Goal: Information Seeking & Learning: Learn about a topic

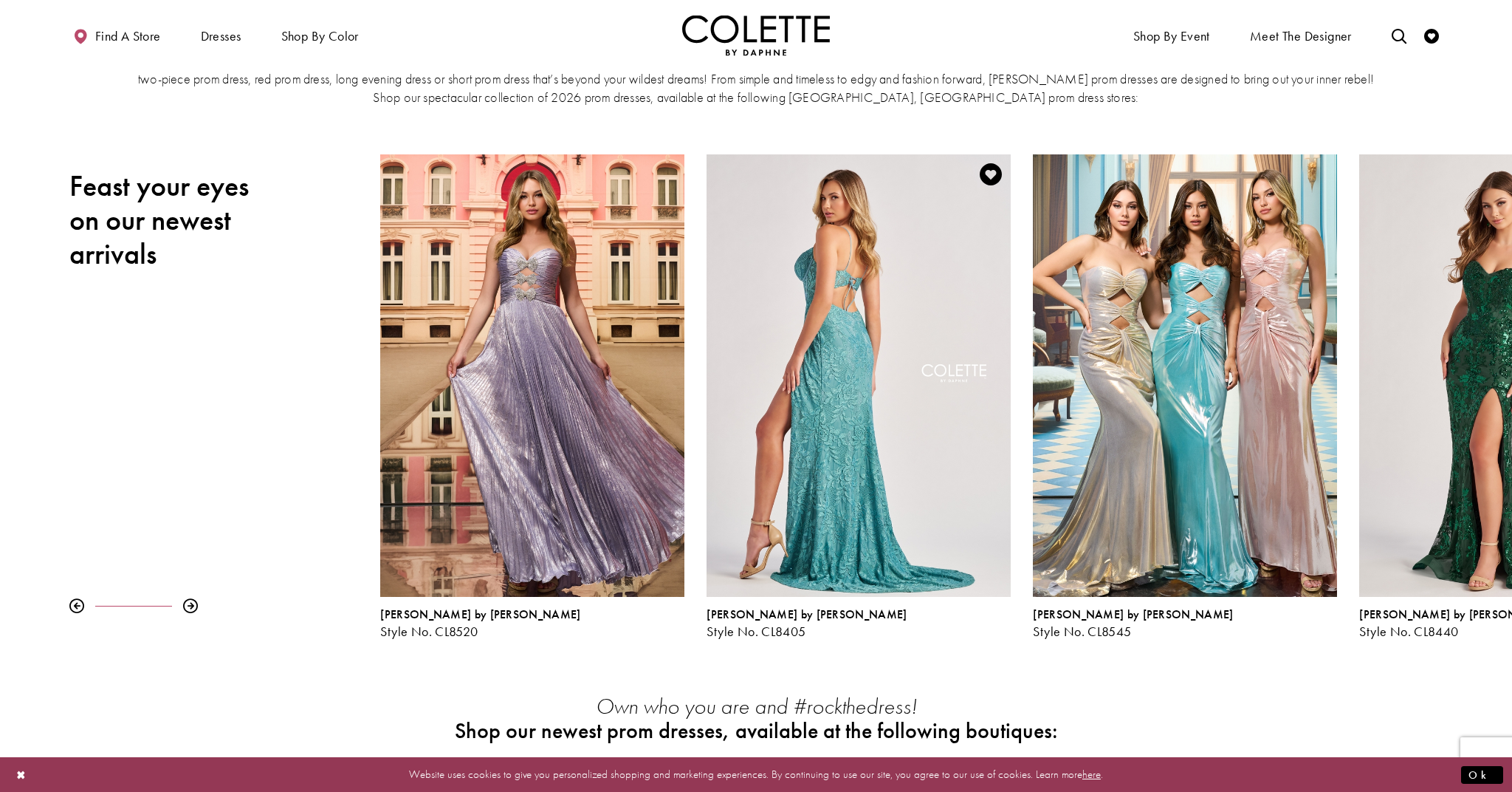
scroll to position [92, 0]
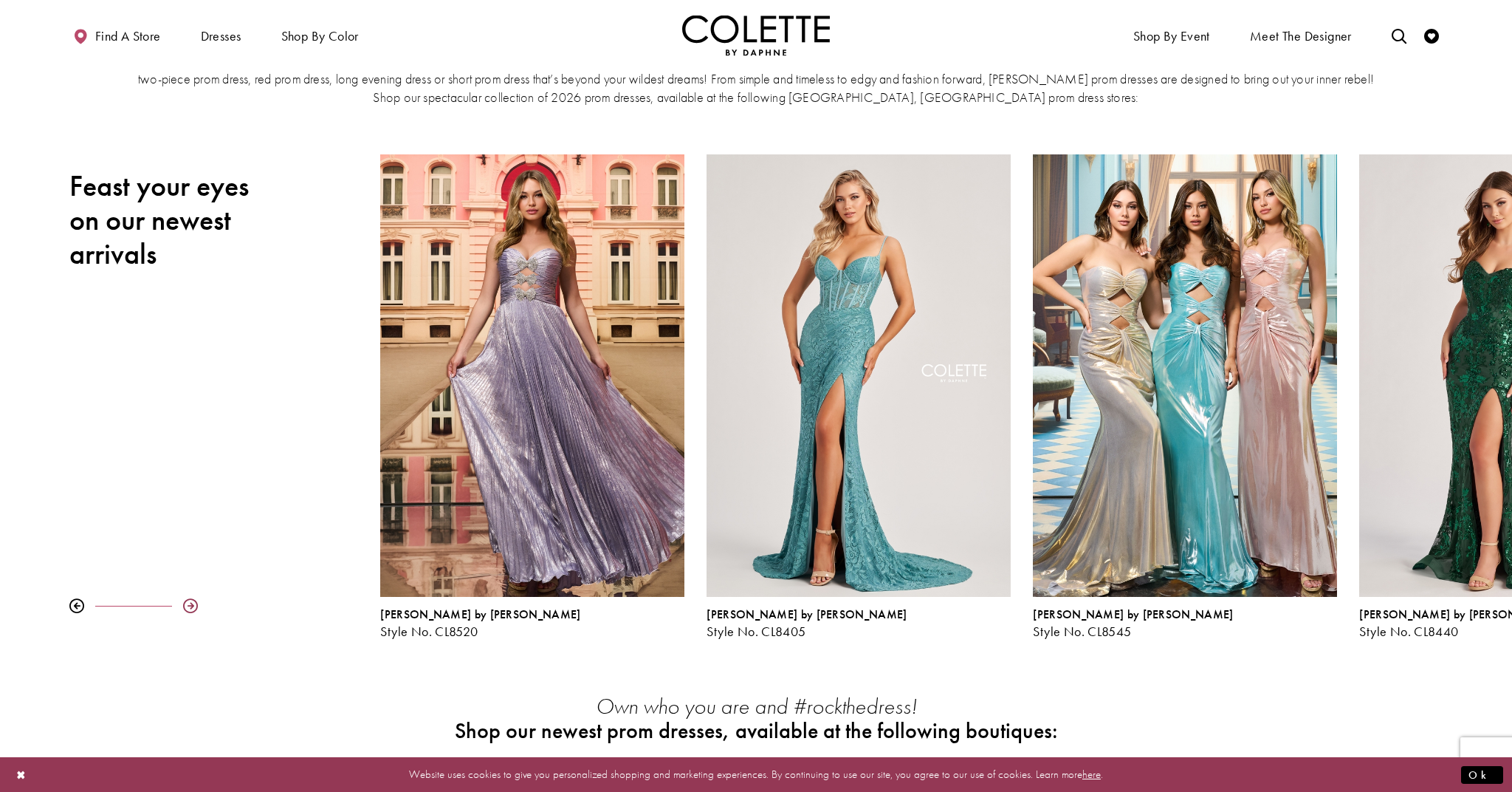
click at [190, 602] on div at bounding box center [190, 605] width 15 height 15
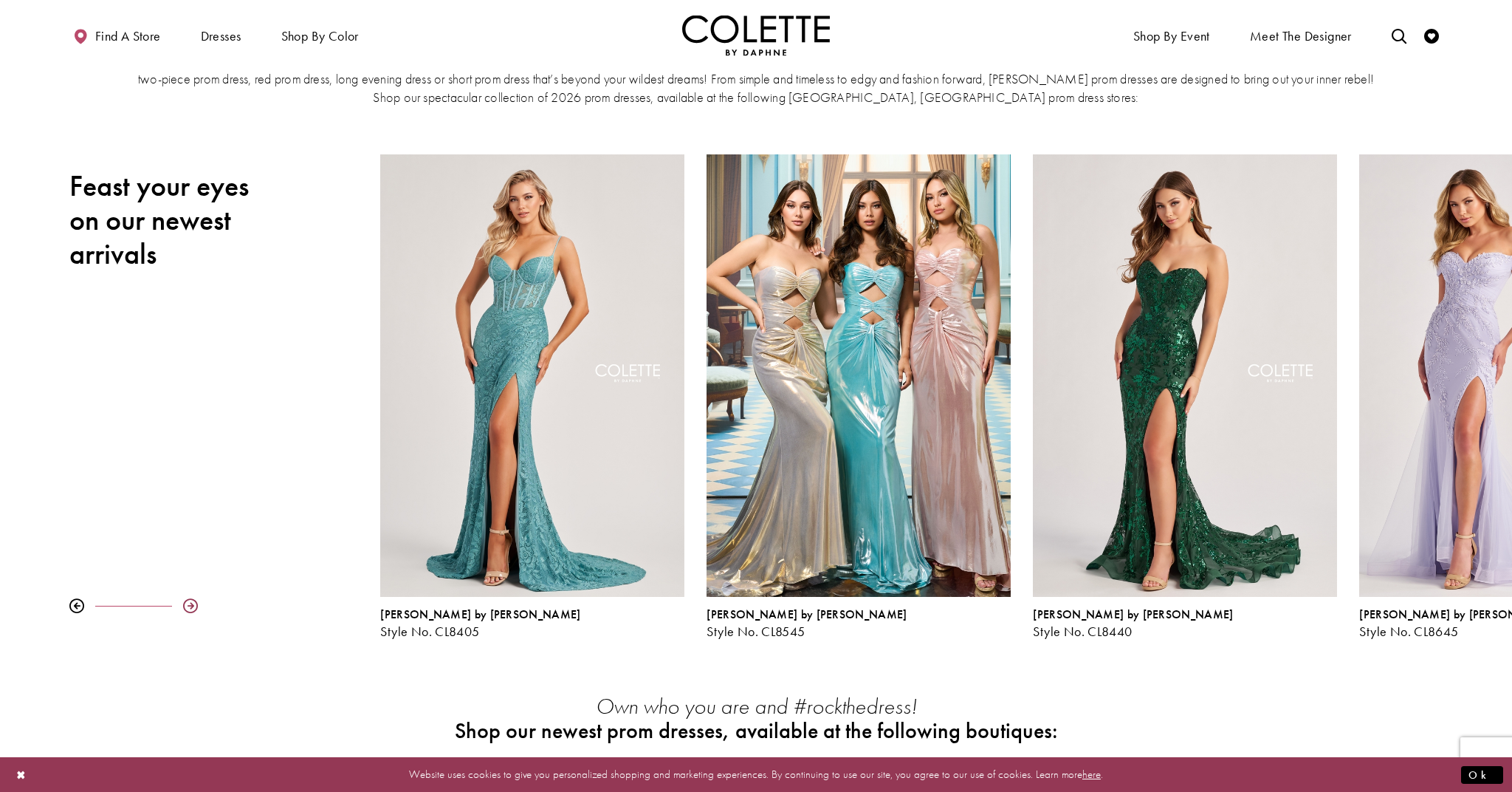
click at [190, 602] on div at bounding box center [190, 605] width 15 height 15
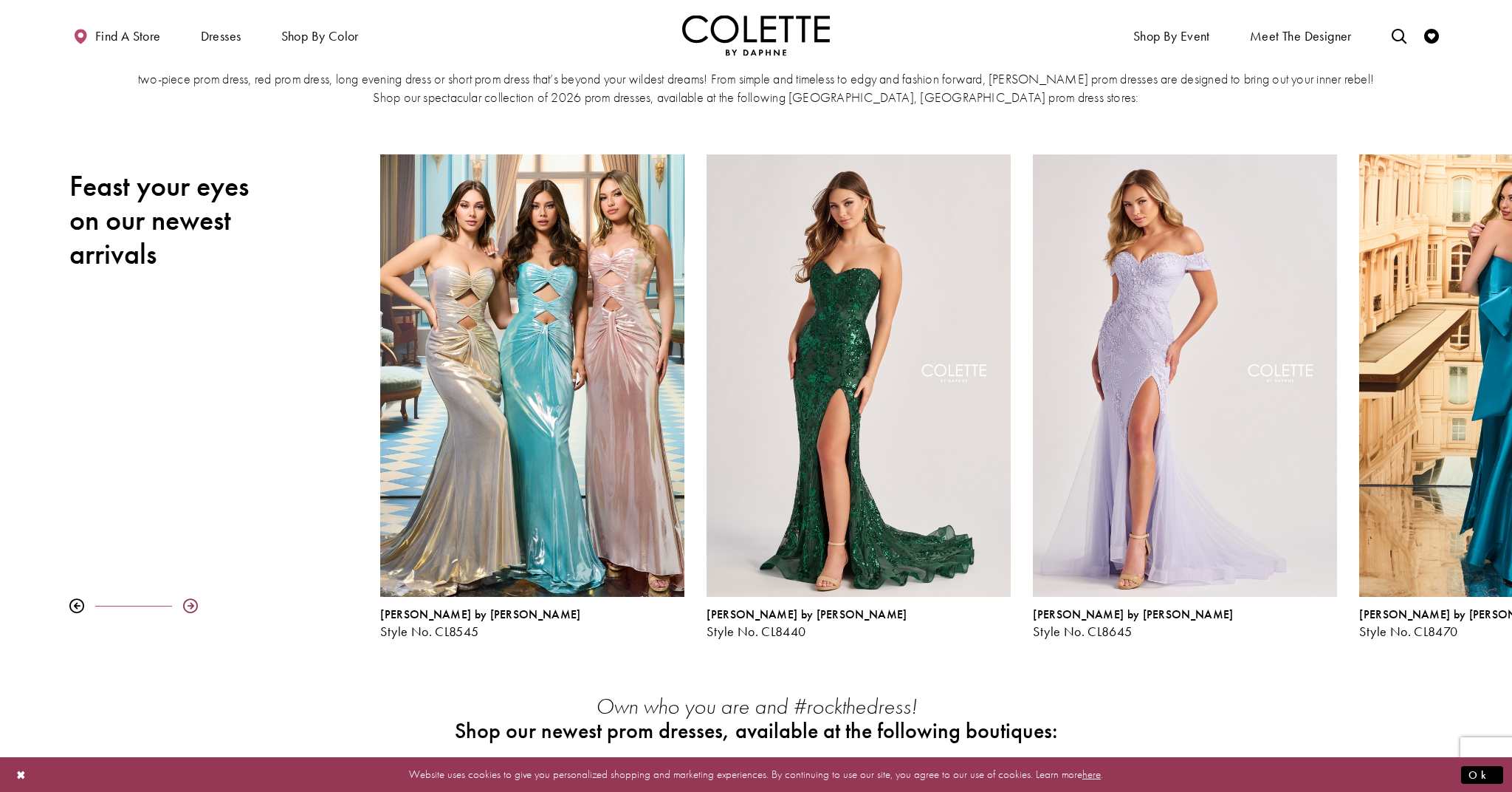
click at [190, 602] on div at bounding box center [190, 605] width 15 height 15
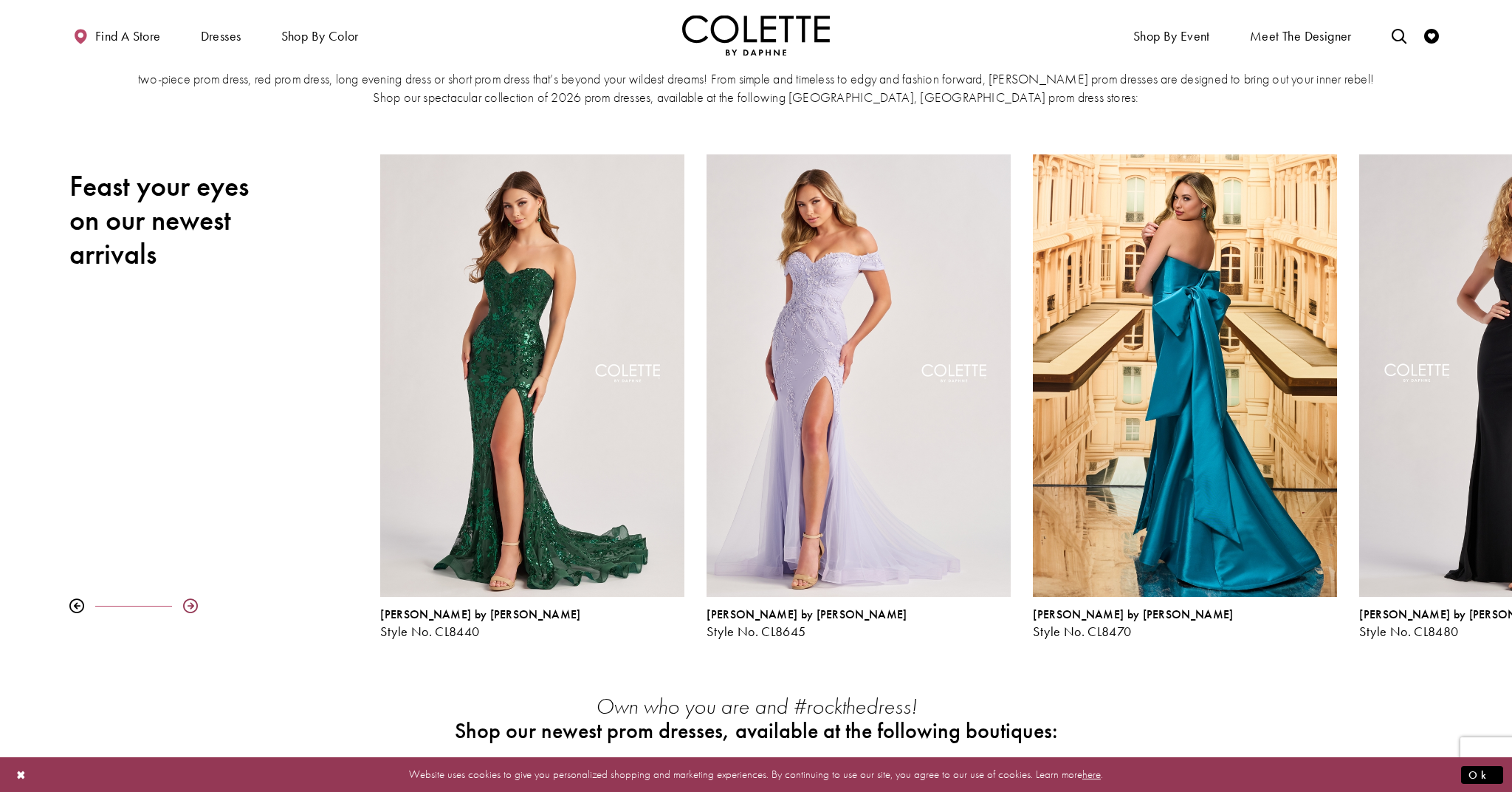
click at [190, 602] on div at bounding box center [190, 605] width 15 height 15
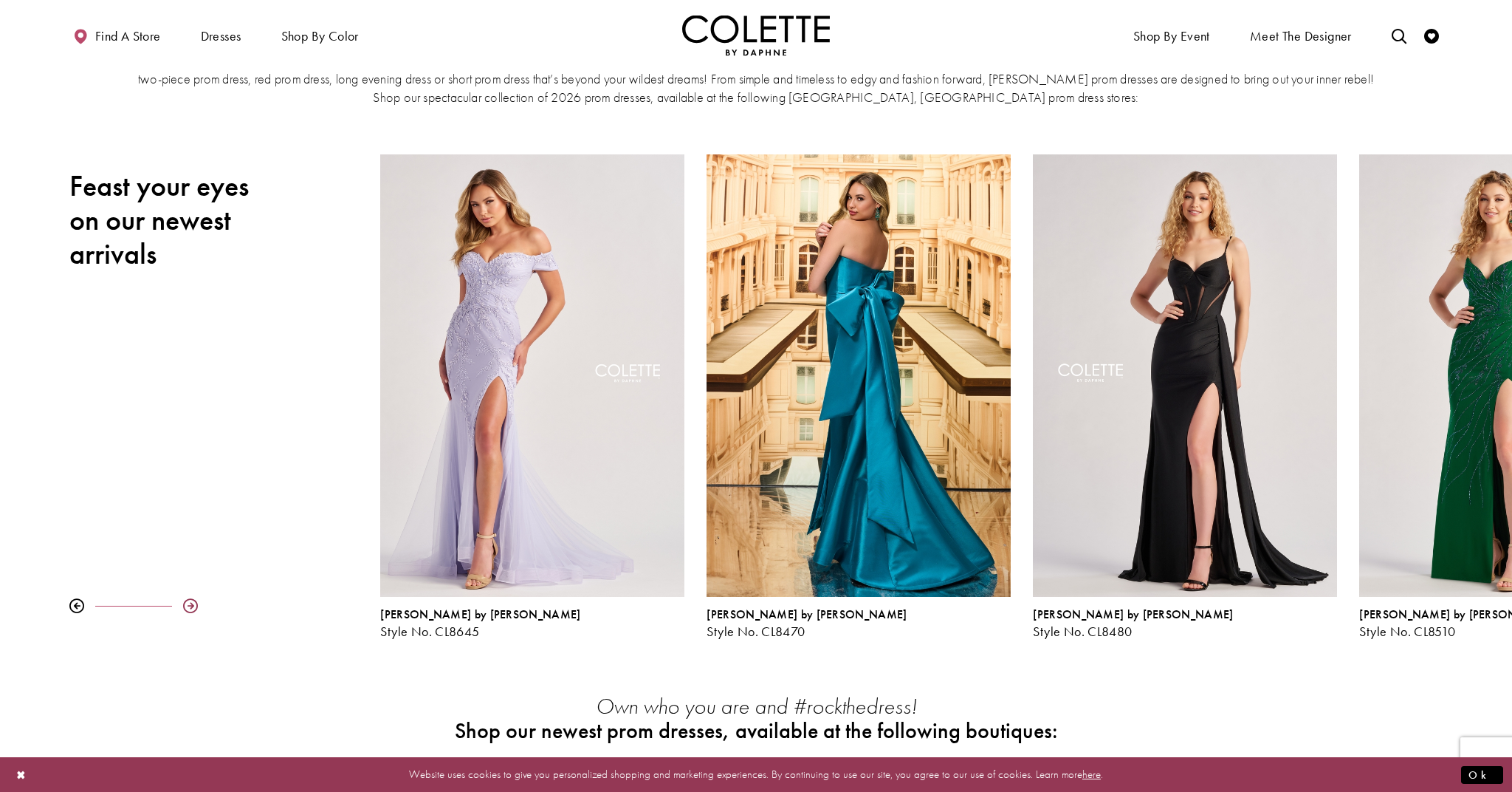
click at [190, 602] on div "Pause autoplay Previous Slide Next Slide 0 1 2 3 4 5 6 7 8 9 Colette by Daphne …" at bounding box center [756, 396] width 1512 height 484
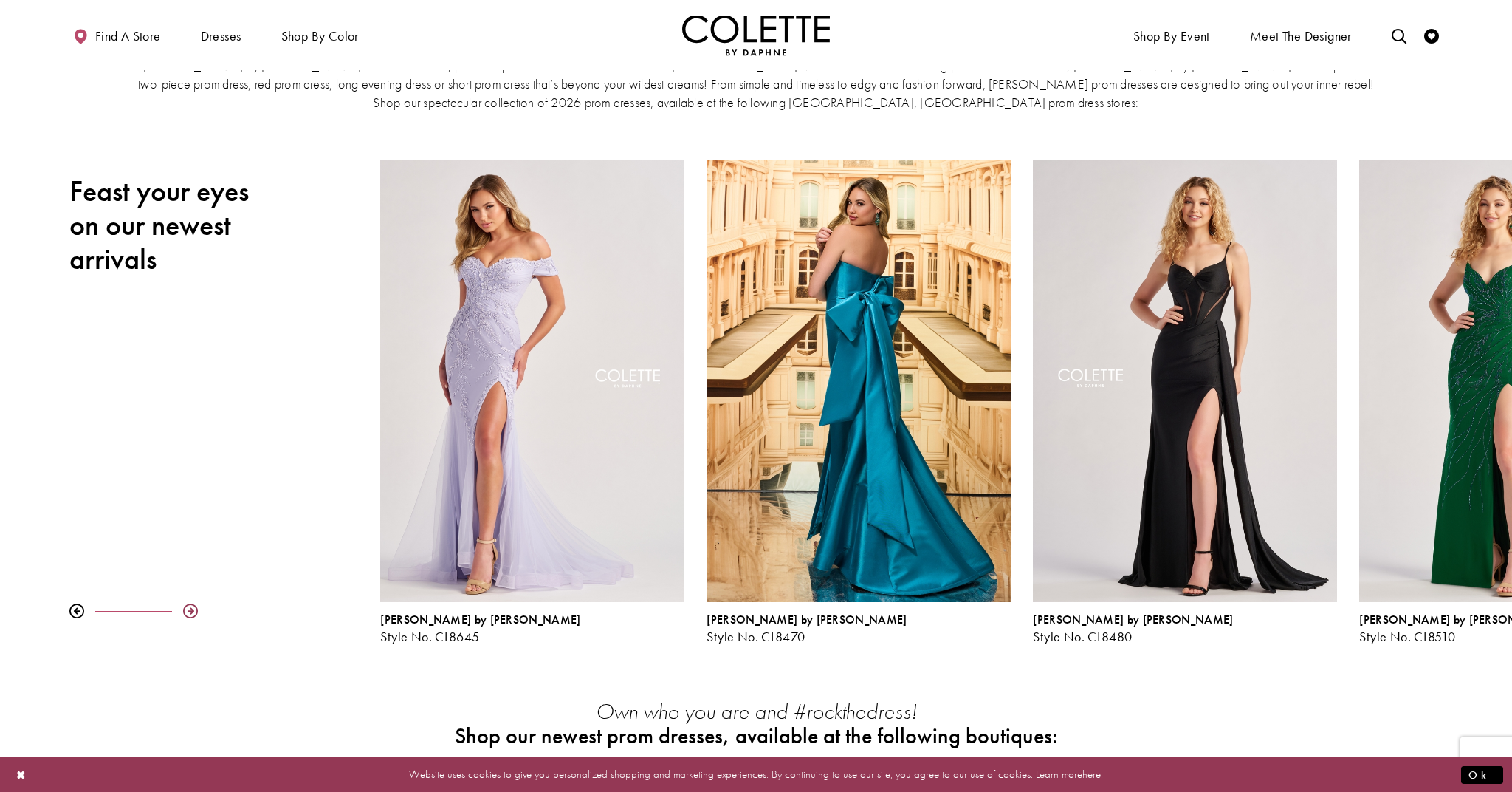
scroll to position [83, 0]
click at [188, 611] on div at bounding box center [190, 611] width 15 height 15
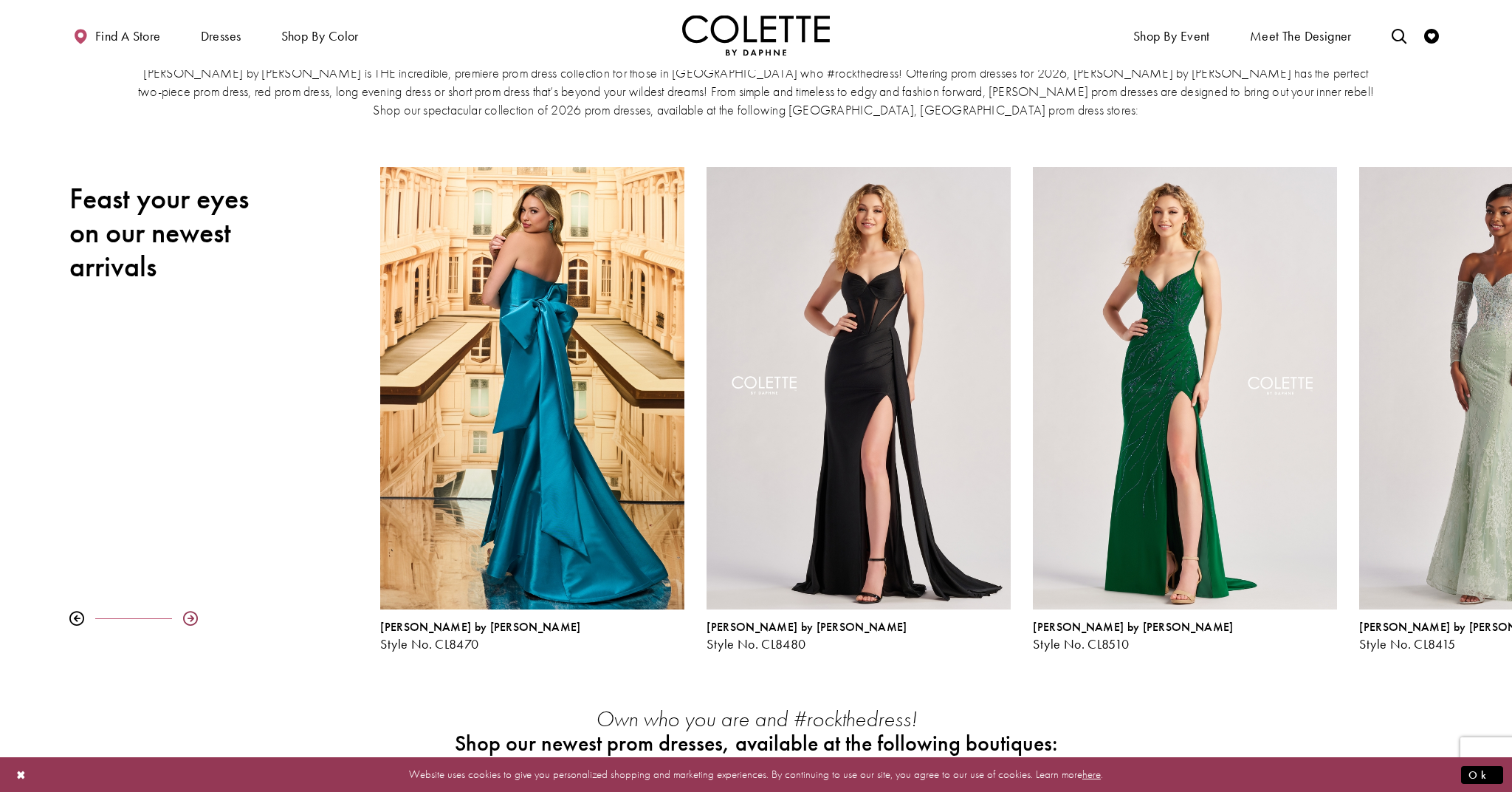
scroll to position [78, 0]
click at [188, 611] on div "Pause autoplay Previous Slide Next Slide 0 1 2 3 4 5 6 7 8 9 Colette by Daphne …" at bounding box center [756, 409] width 1512 height 484
click at [191, 616] on div at bounding box center [190, 619] width 15 height 15
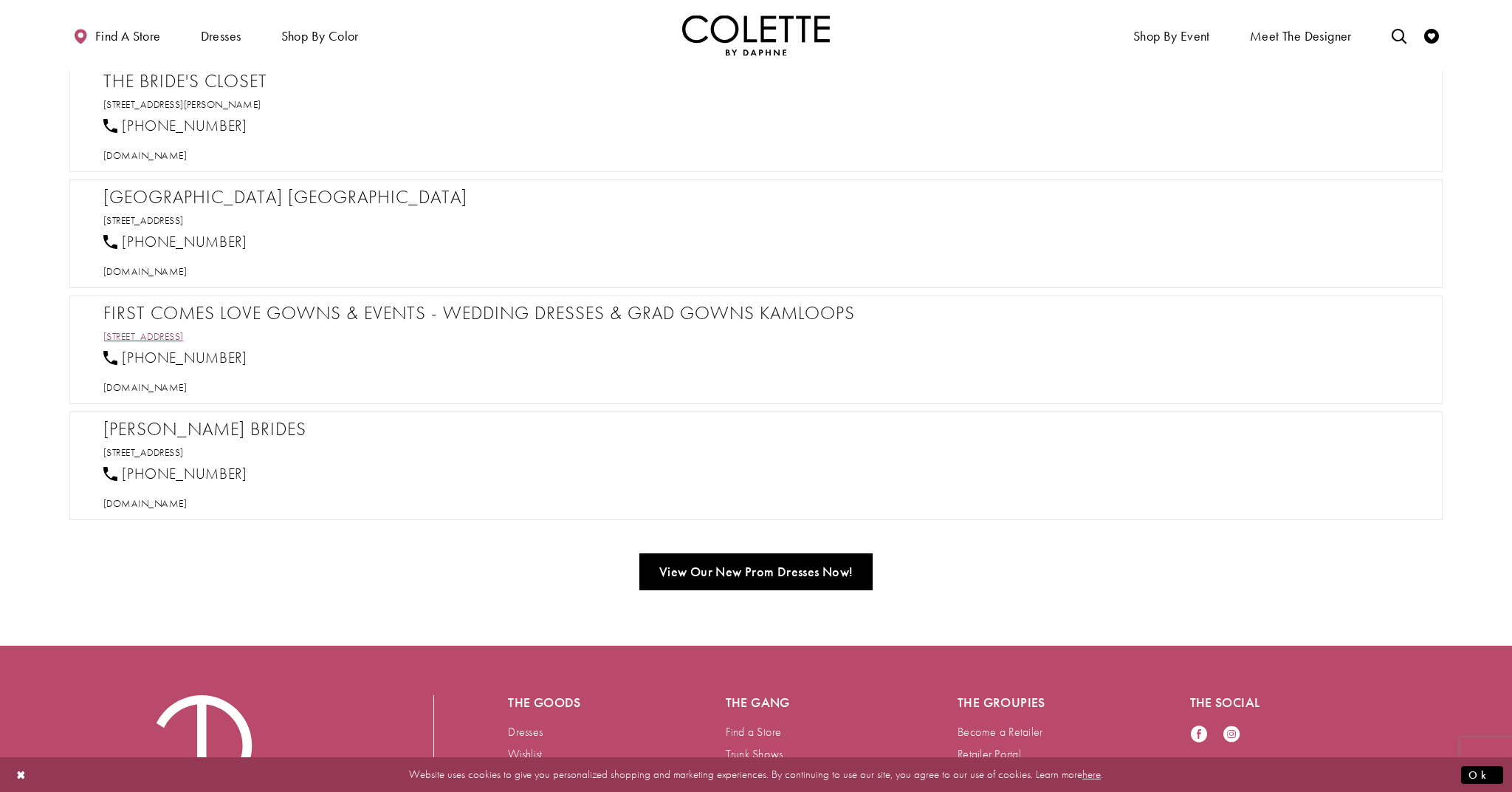
scroll to position [2298, 0]
click at [187, 502] on span "victorialanebrides.com" at bounding box center [144, 502] width 83 height 13
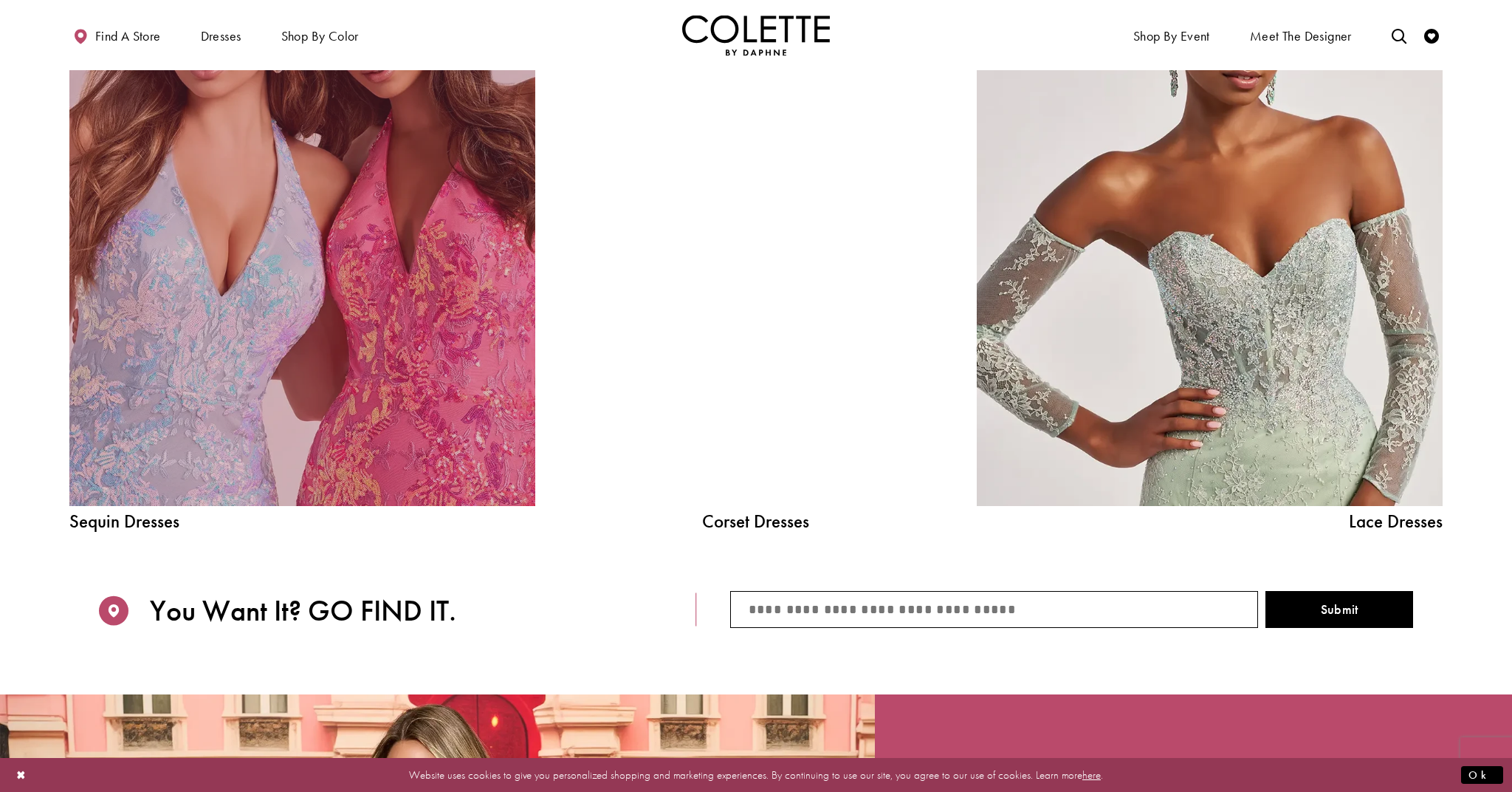
scroll to position [2315, 1]
click at [463, 349] on link "Sequin Dresses Related Link" at bounding box center [302, 214] width 466 height 588
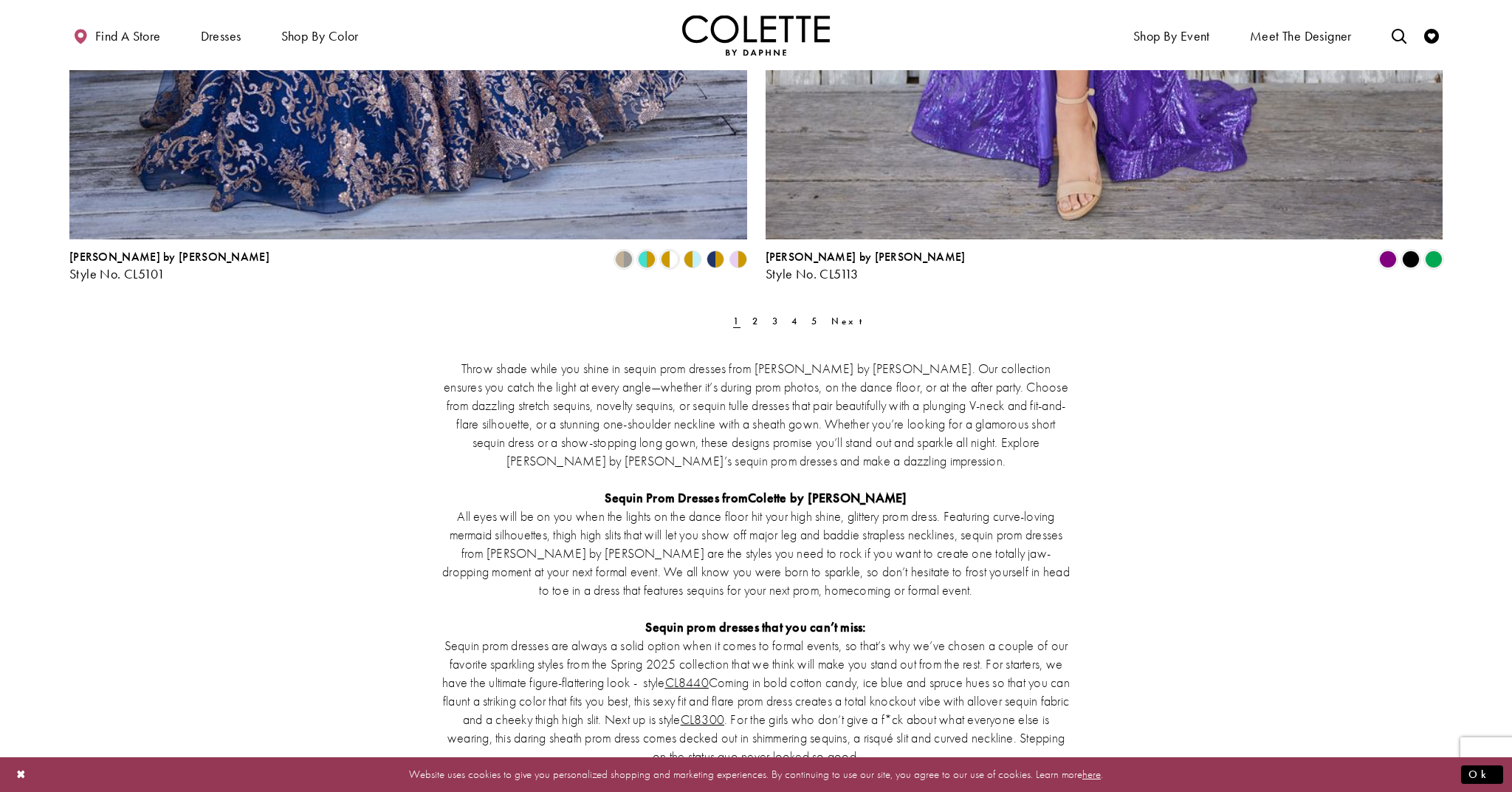
scroll to position [3836, 0]
click at [831, 319] on span "Next" at bounding box center [851, 320] width 41 height 13
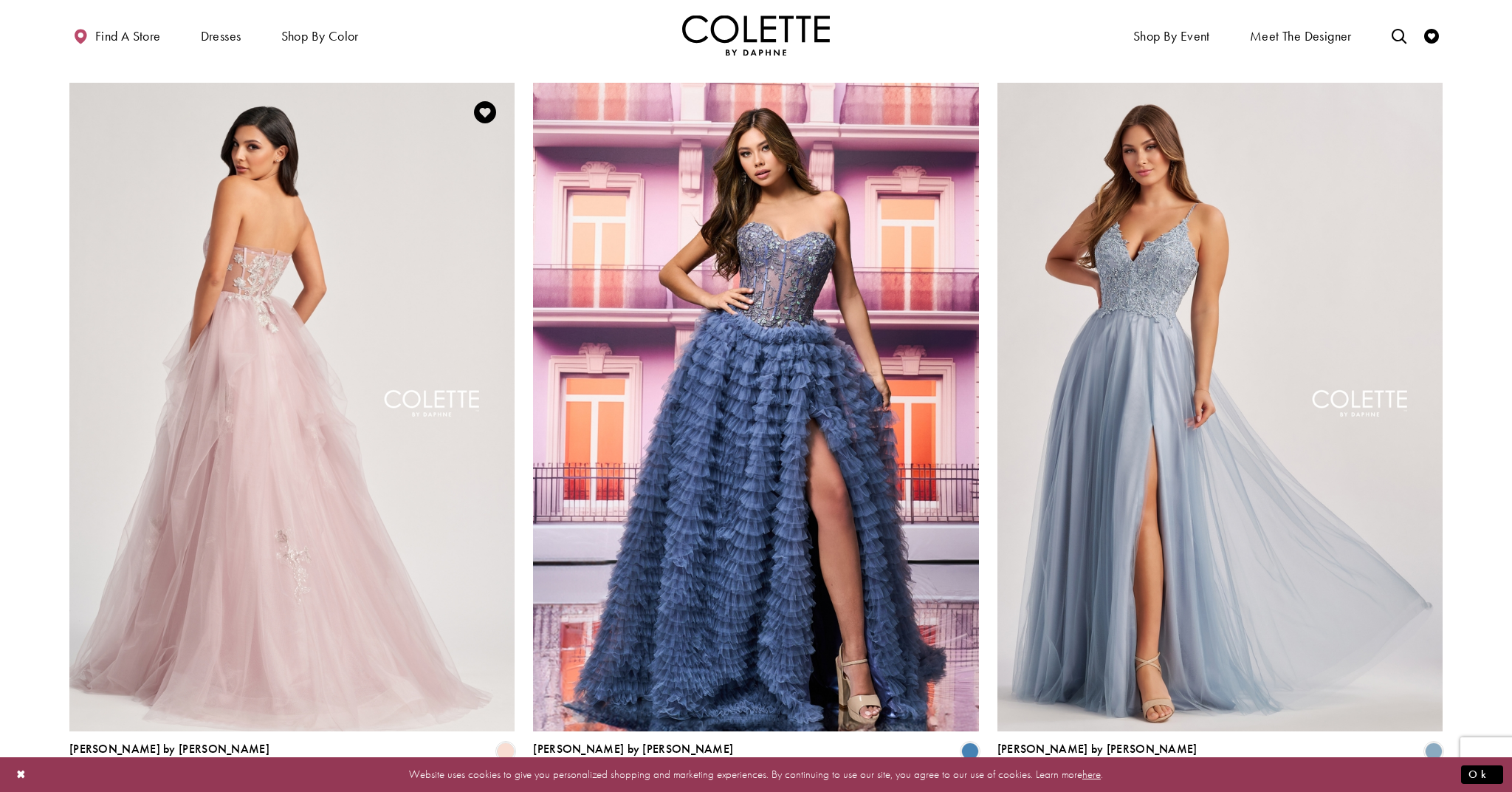
scroll to position [1540, 0]
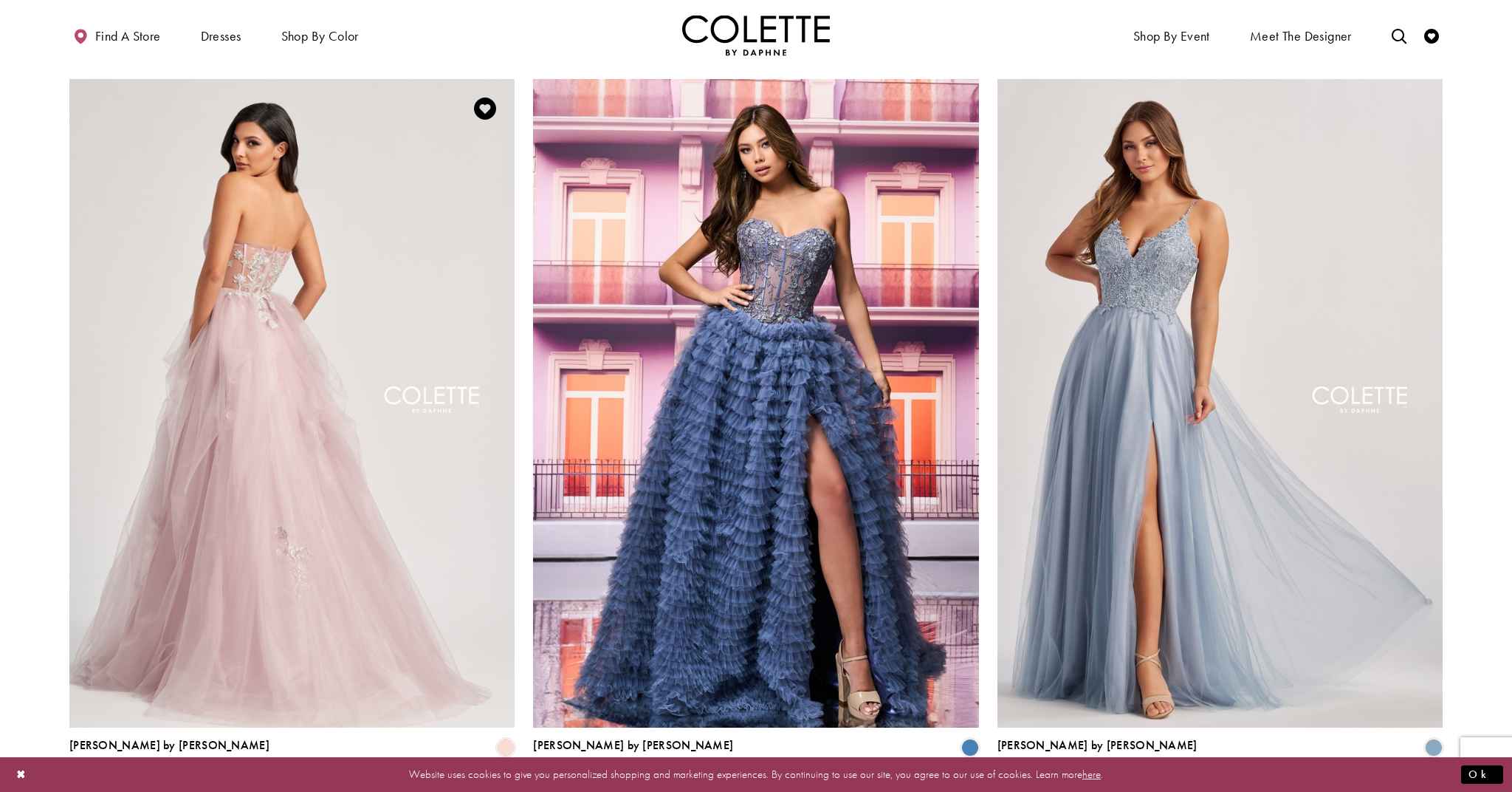
click at [230, 345] on img "Visit Colette by Daphne Style No. CL8120 Page" at bounding box center [292, 403] width 445 height 648
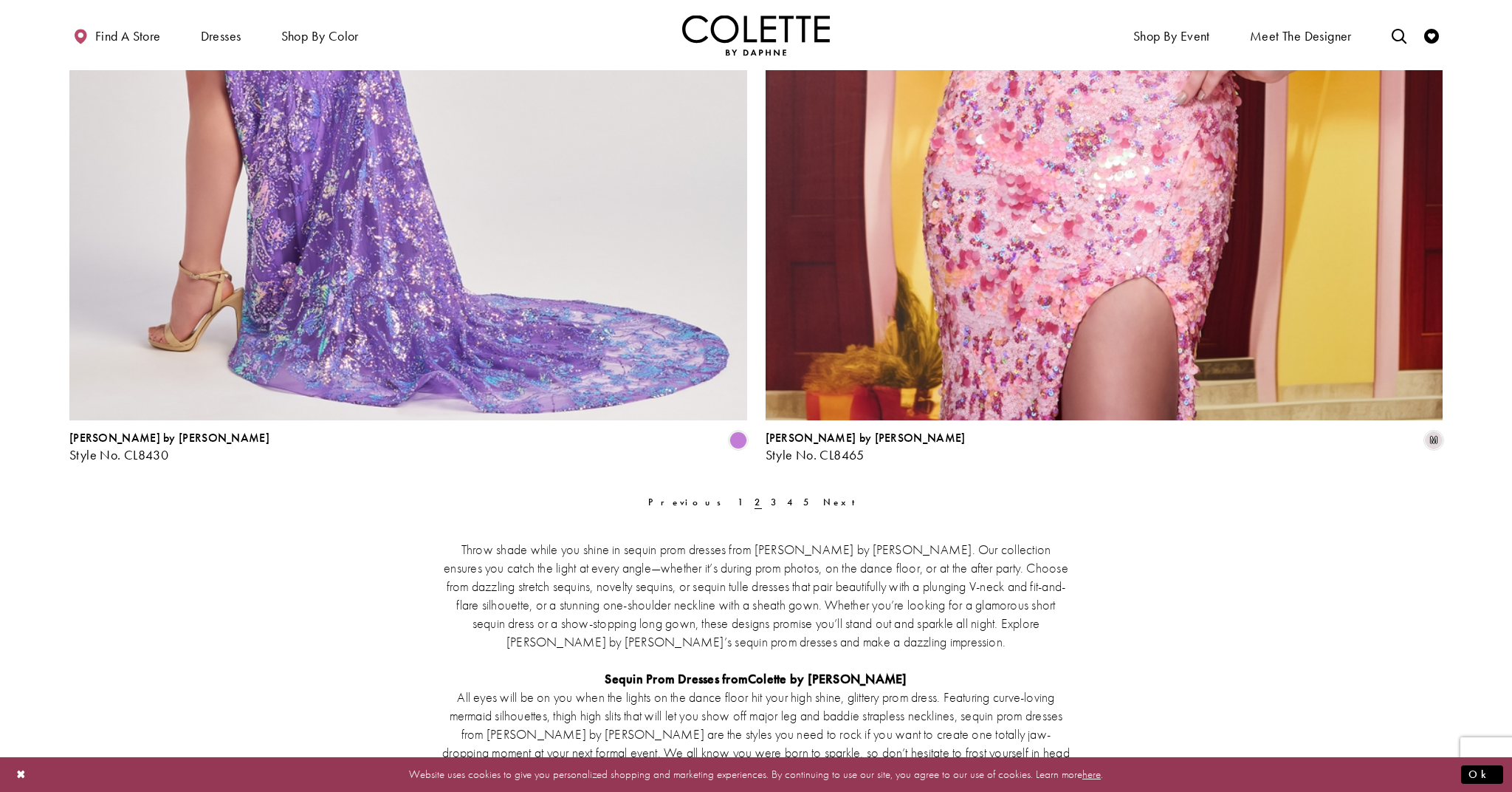
scroll to position [3665, 0]
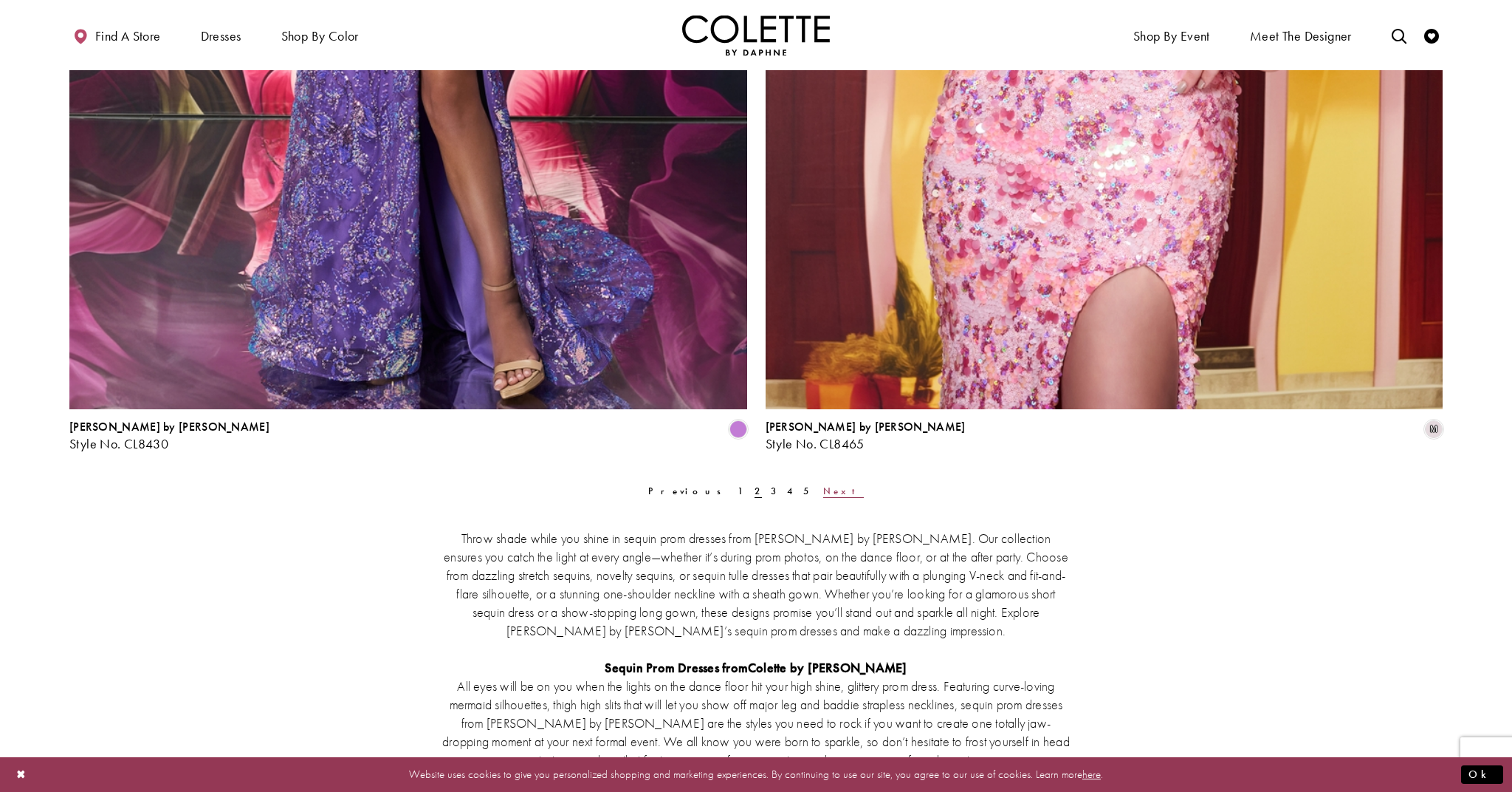
click at [823, 490] on span "Next" at bounding box center [843, 490] width 41 height 13
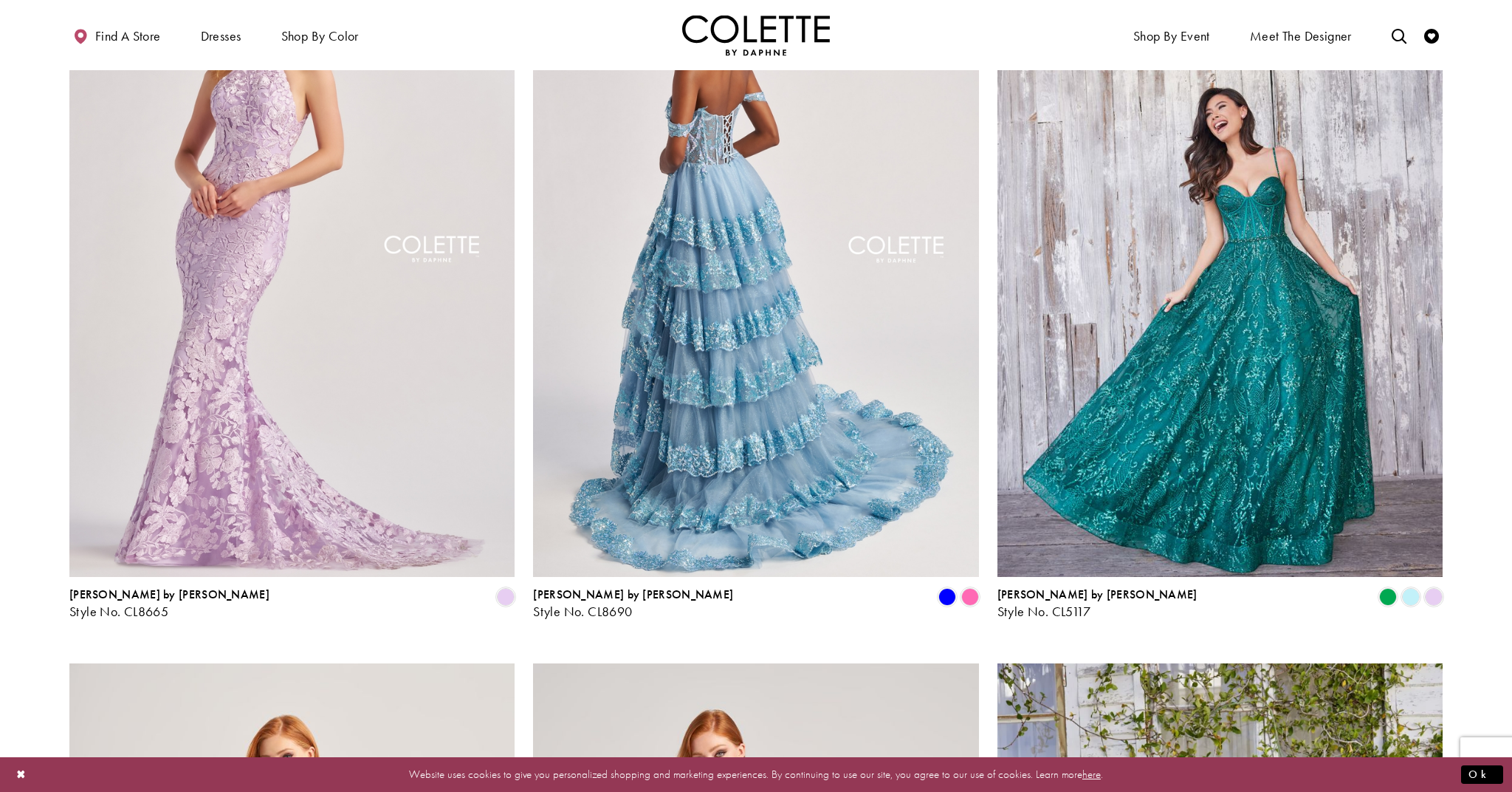
scroll to position [1698, 0]
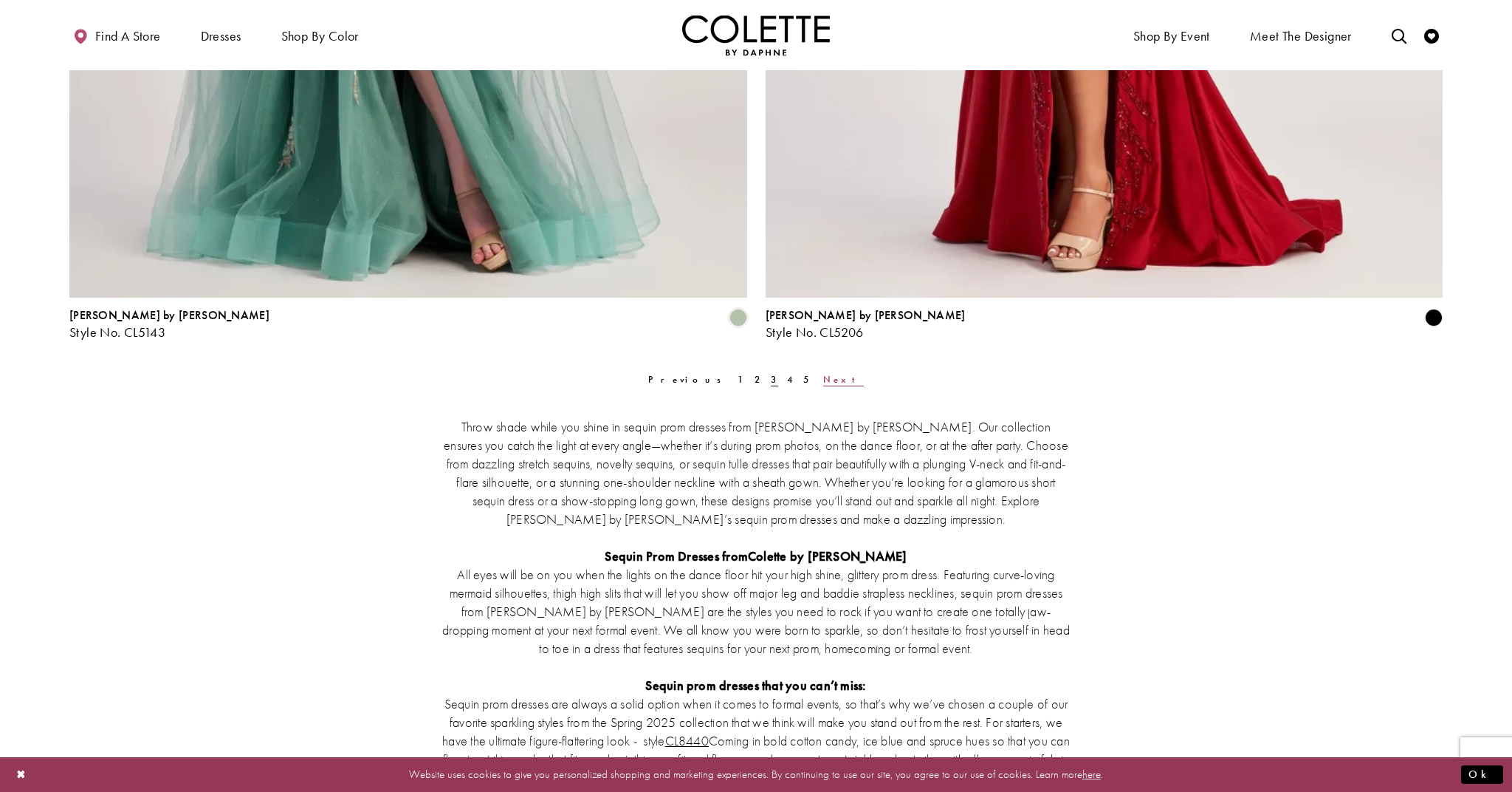
click at [823, 378] on span "Next" at bounding box center [843, 379] width 41 height 13
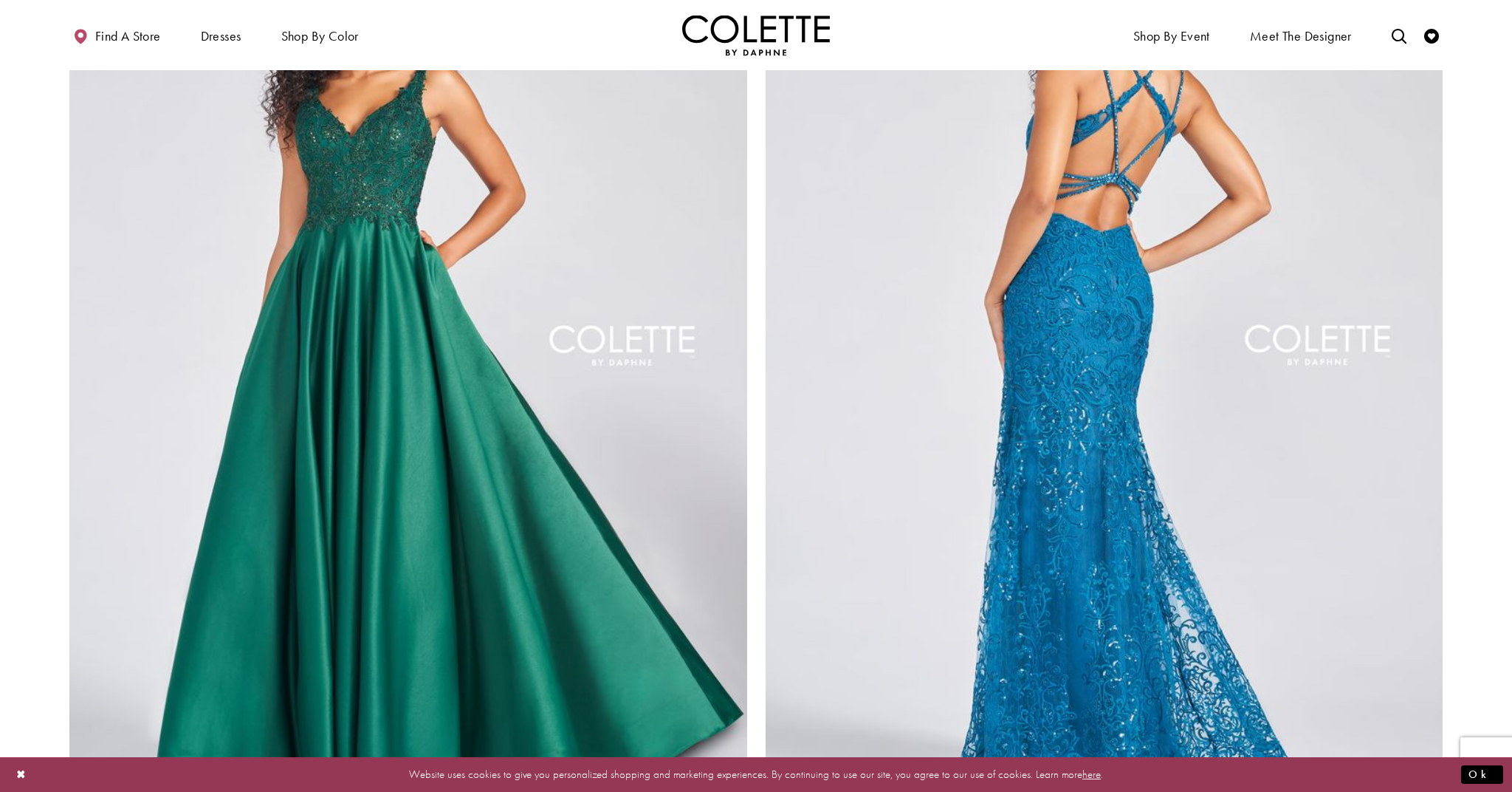
scroll to position [3321, 1]
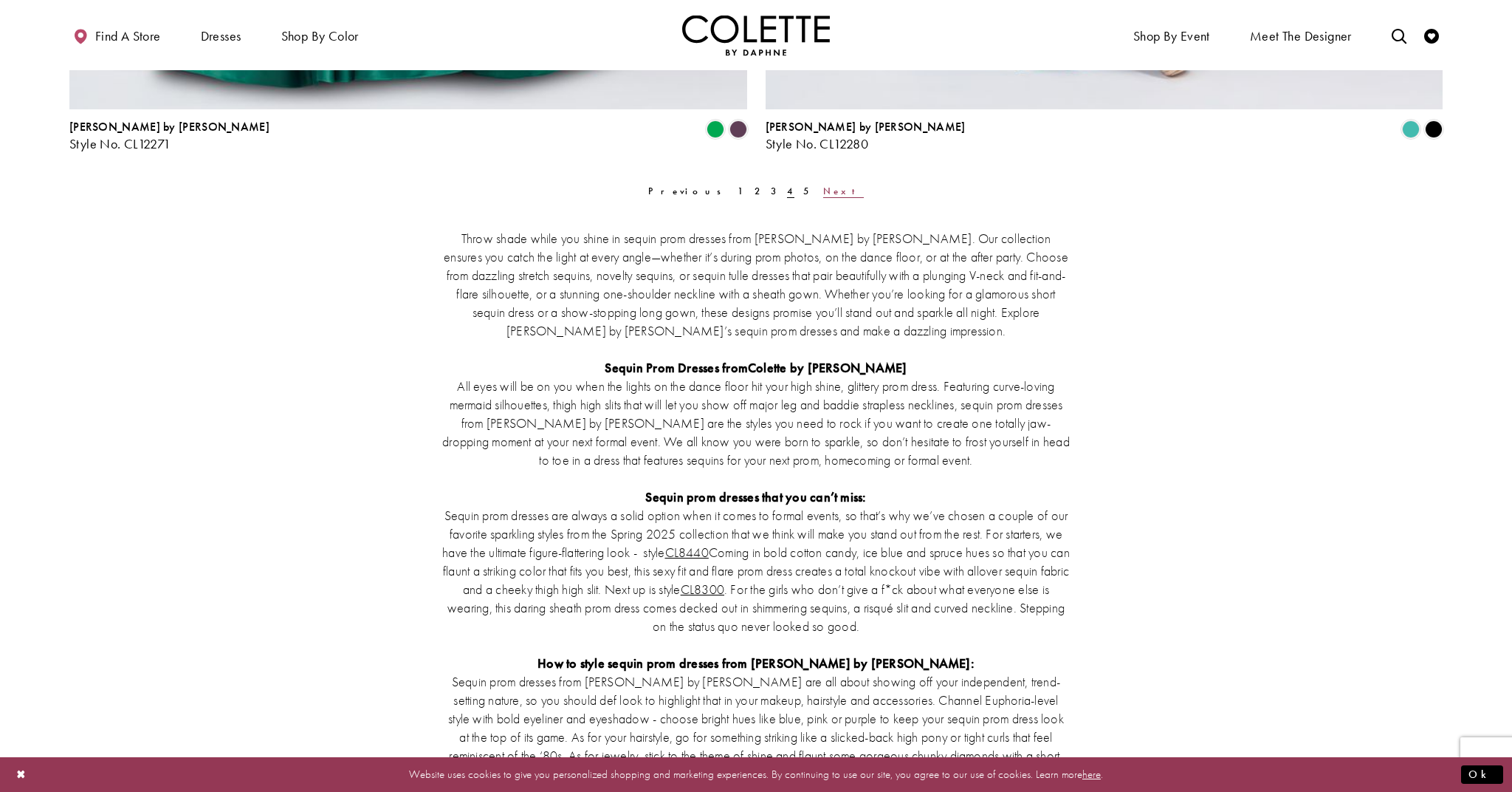
click at [823, 186] on span "Next" at bounding box center [843, 191] width 41 height 13
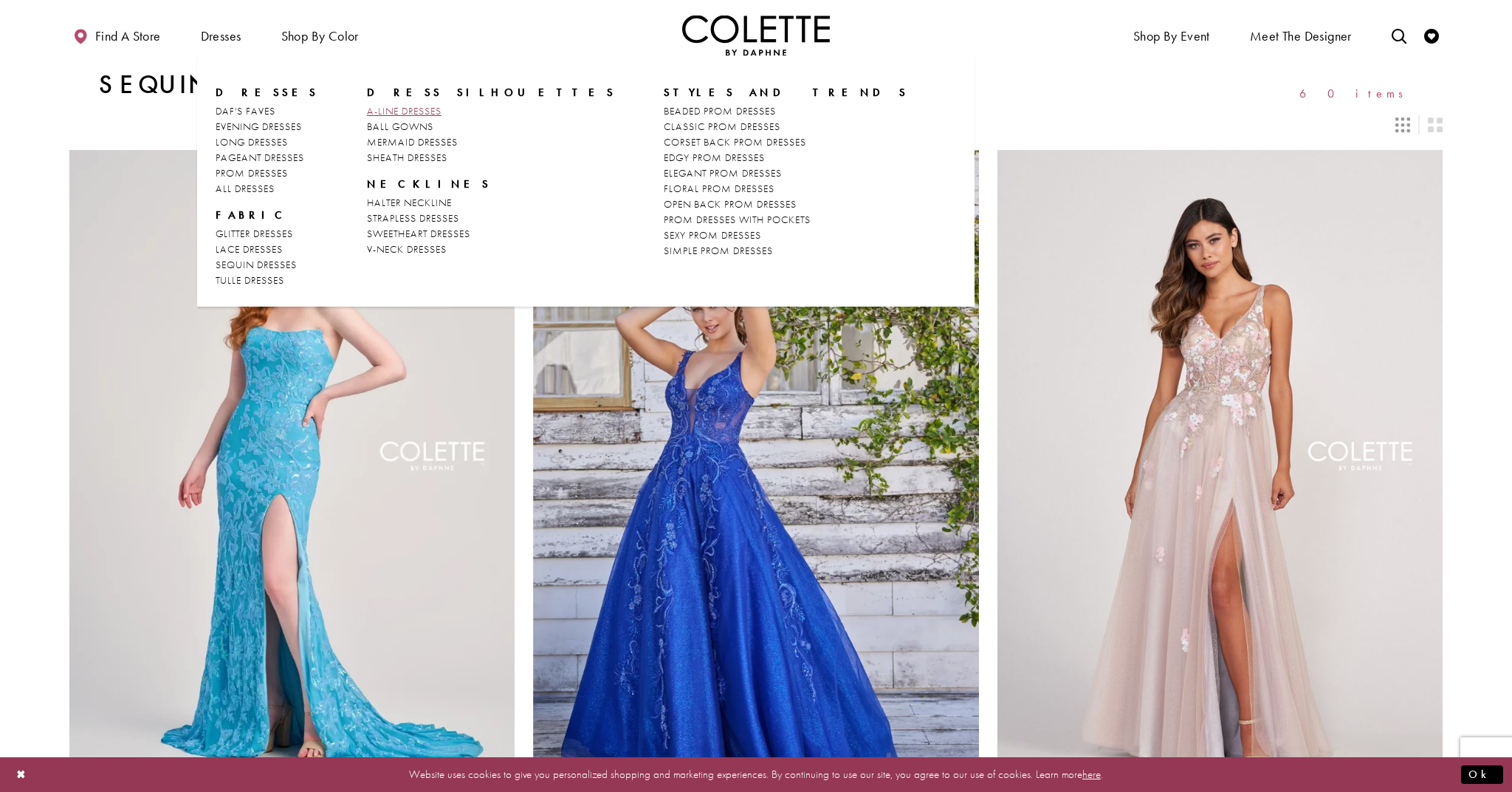
click at [376, 110] on span "A-LINE DRESSES" at bounding box center [404, 110] width 74 height 13
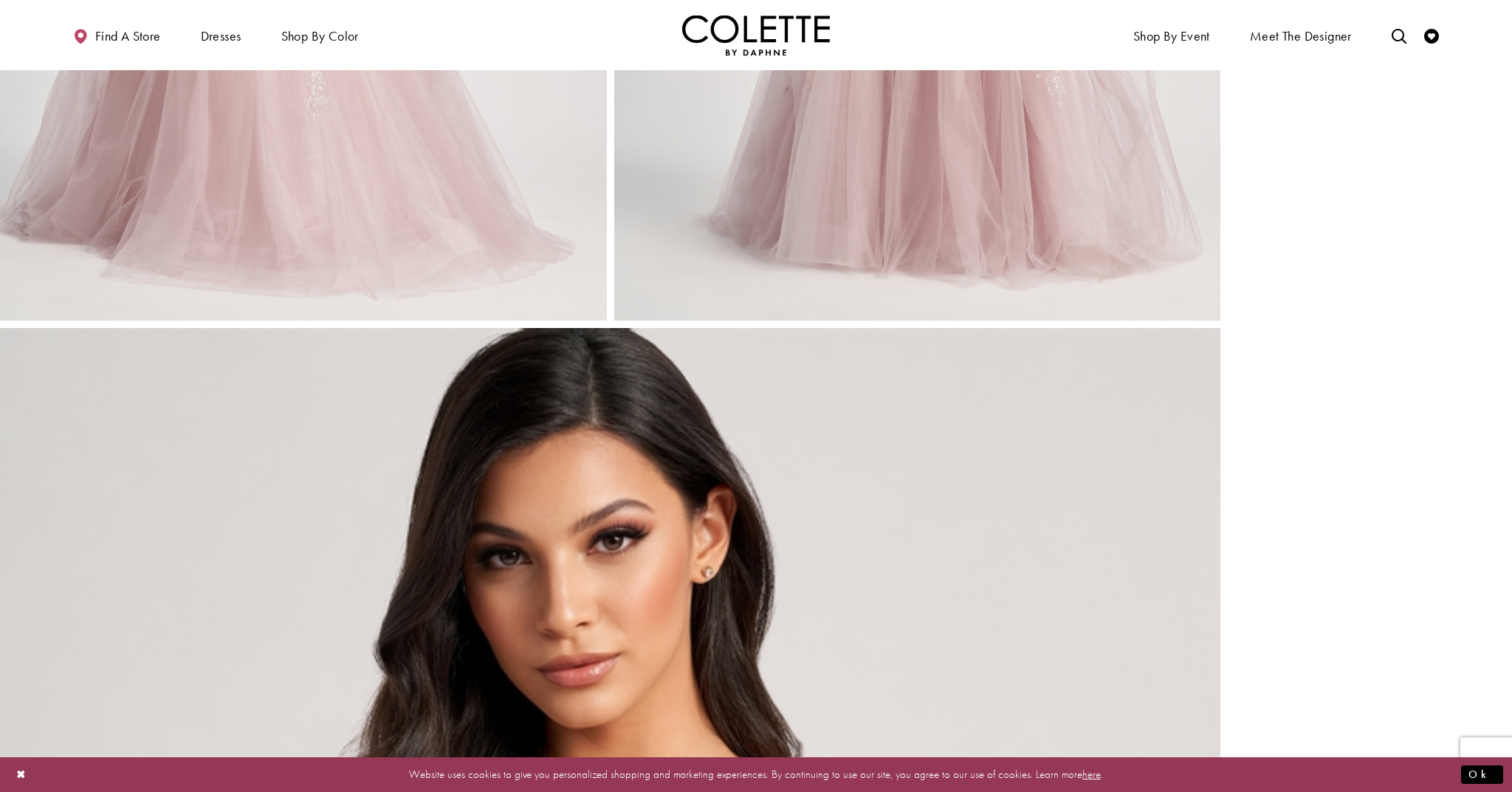
scroll to position [1576, 0]
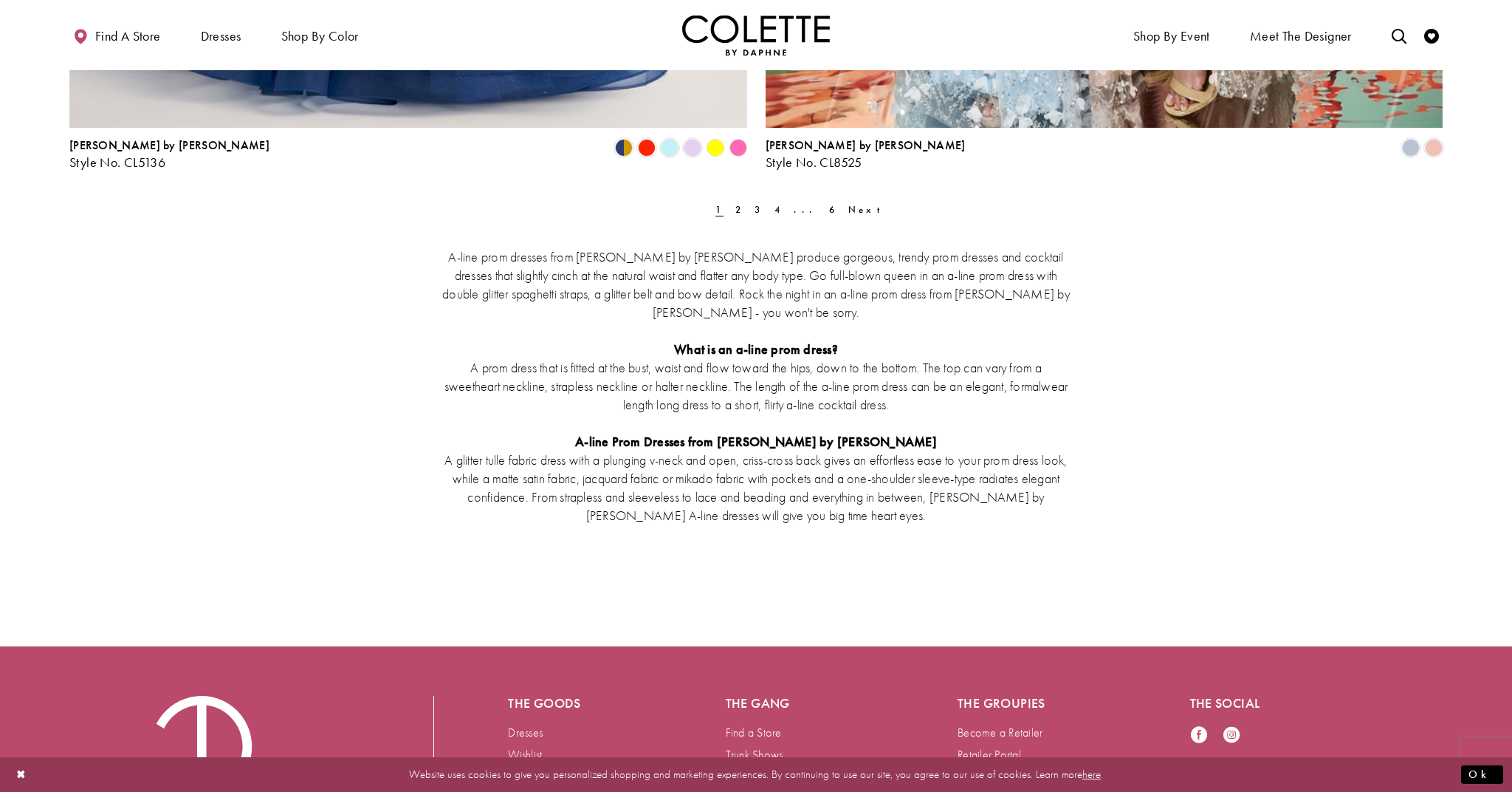
scroll to position [3947, 0]
click at [848, 206] on span "Next" at bounding box center [868, 208] width 41 height 13
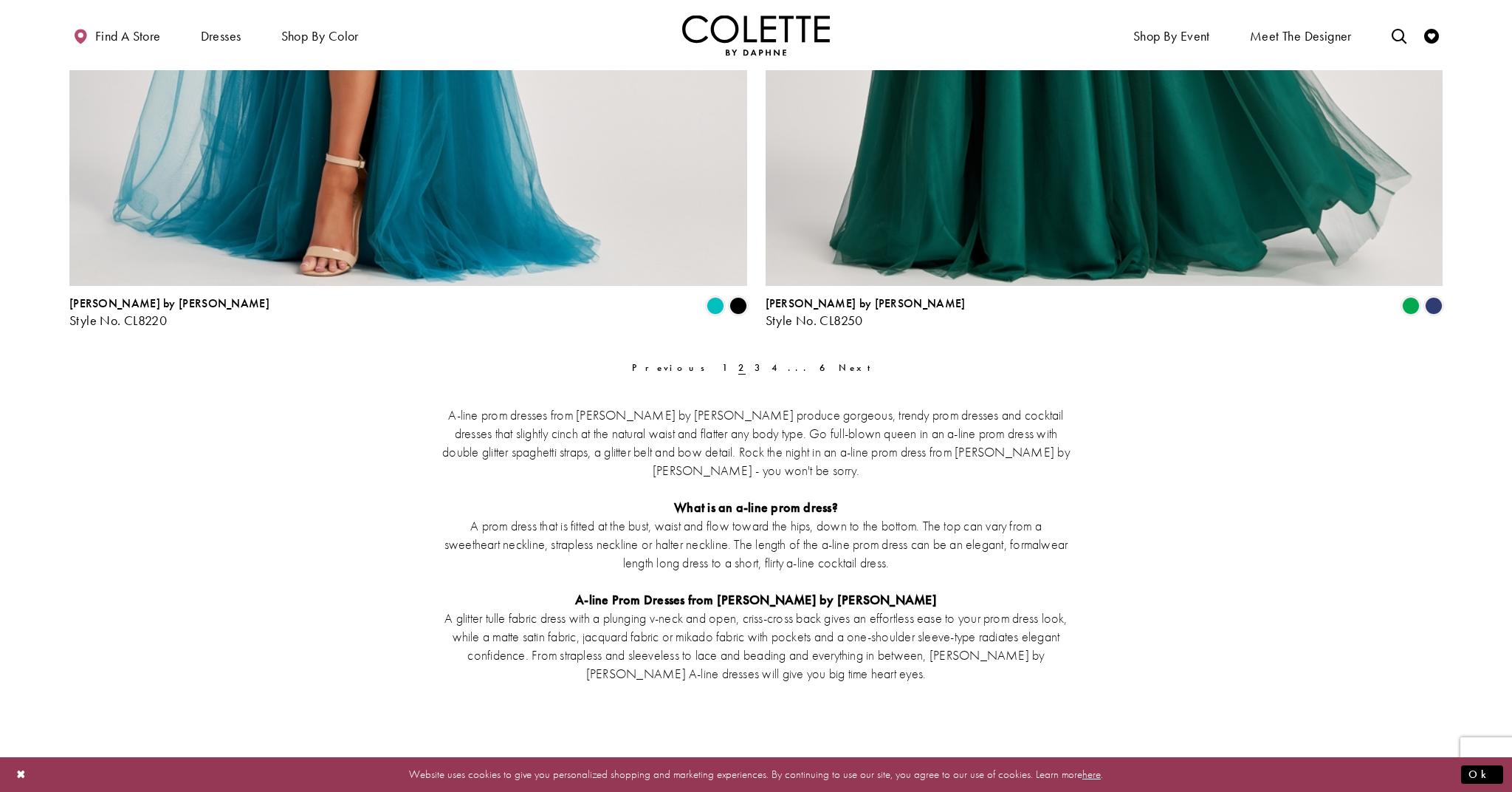
scroll to position [3792, 0]
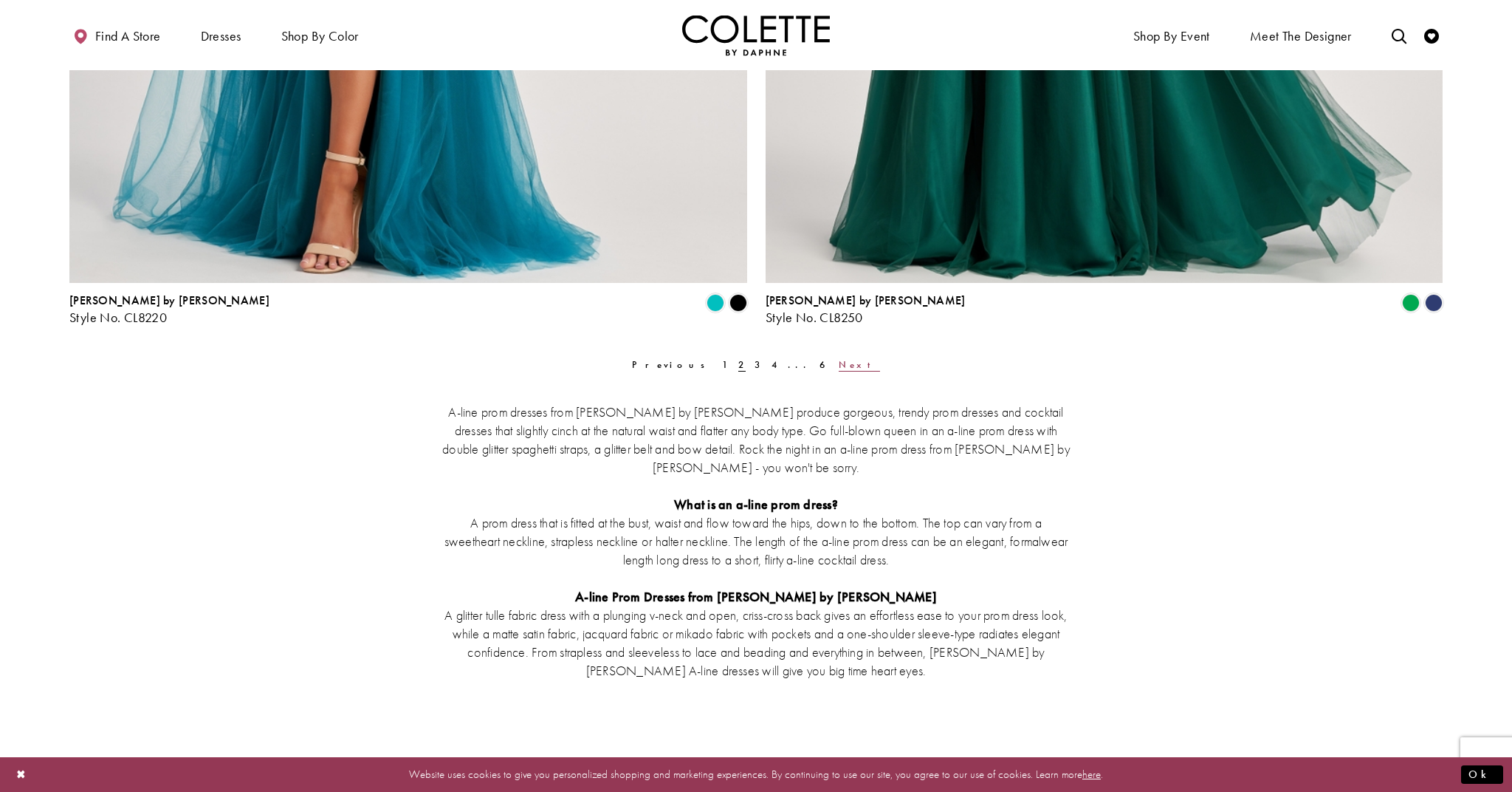
click at [839, 363] on span "Next" at bounding box center [859, 364] width 41 height 13
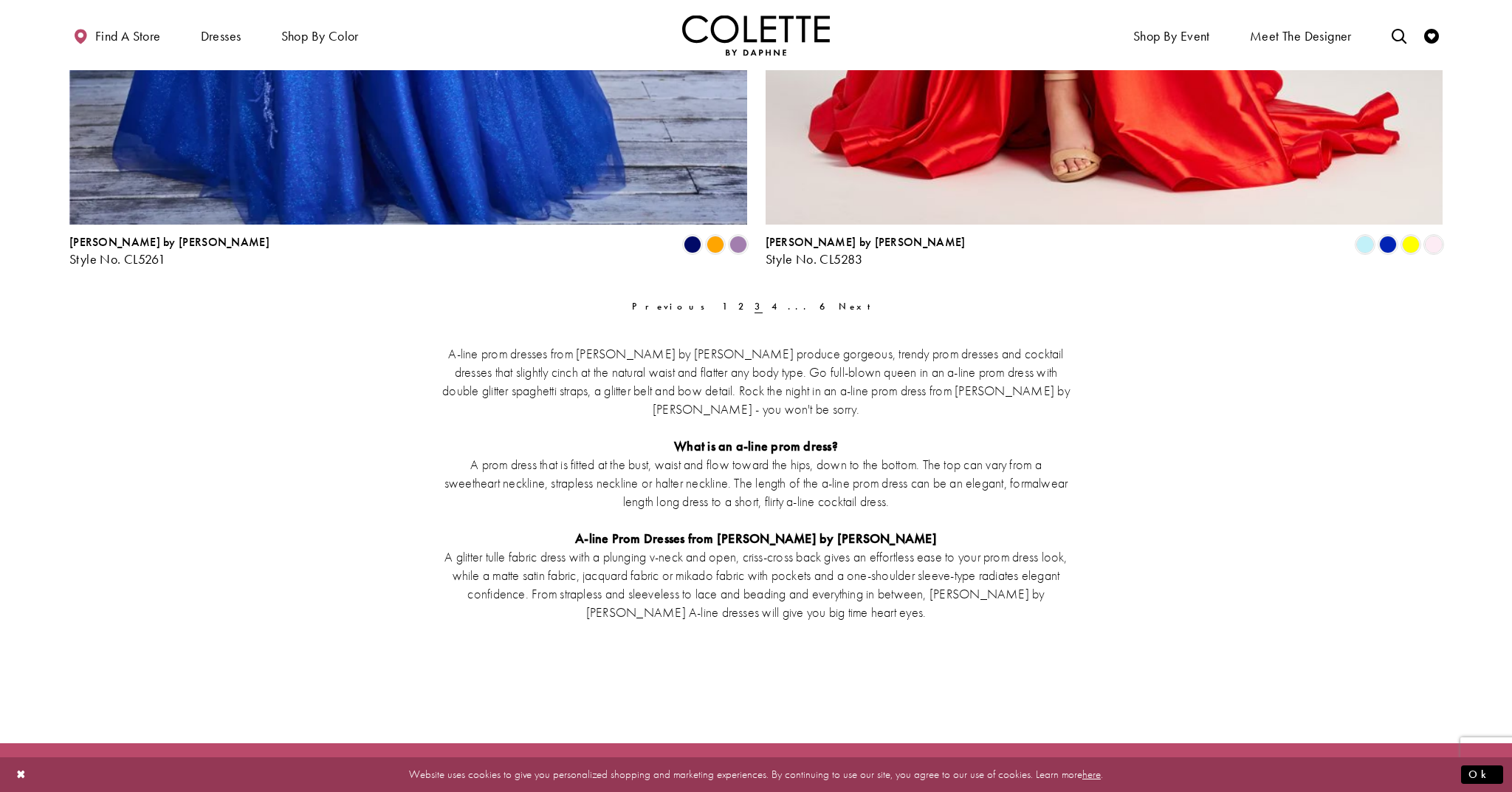
scroll to position [3848, 0]
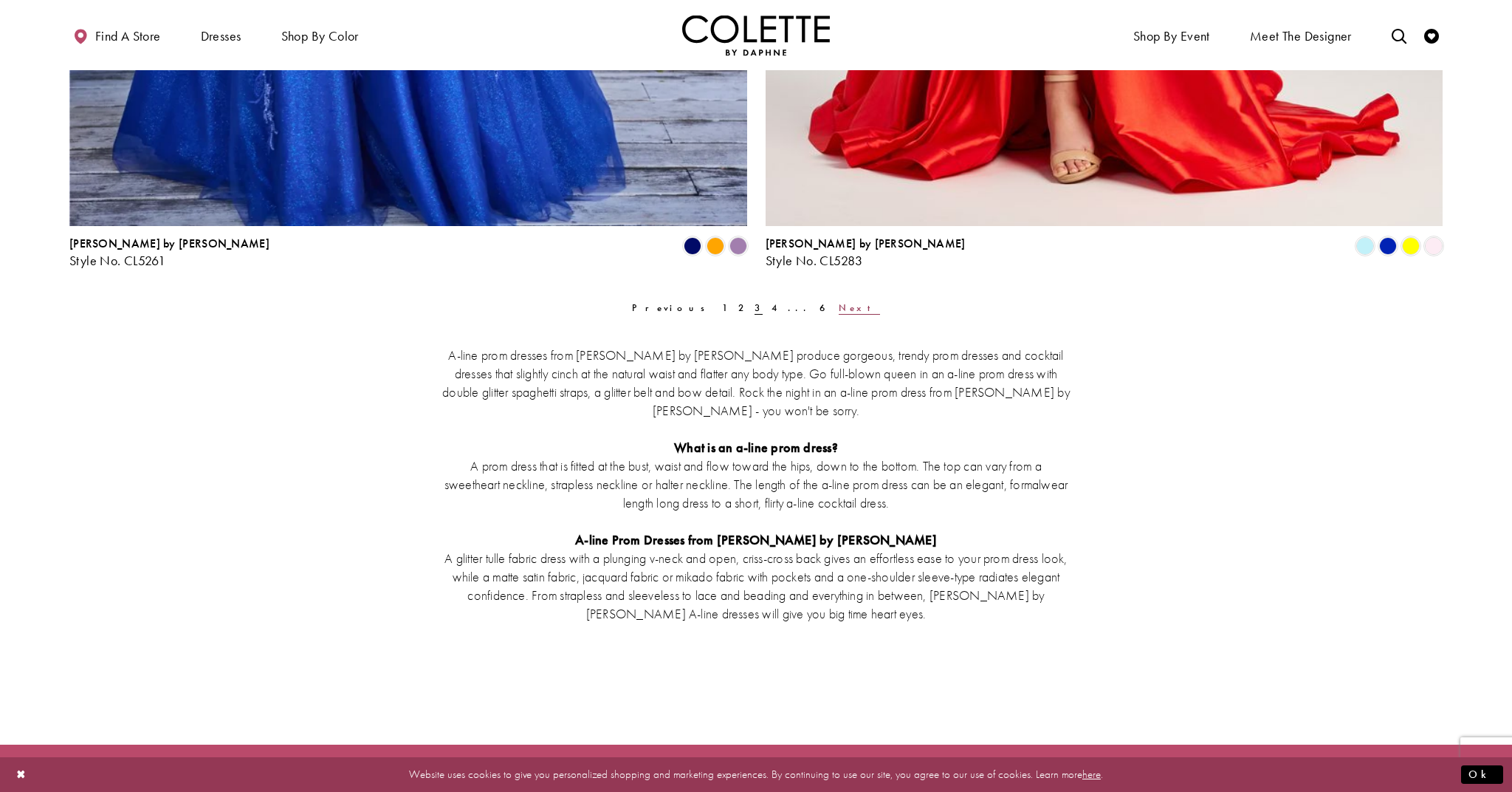
click at [839, 304] on span "Next" at bounding box center [859, 307] width 41 height 13
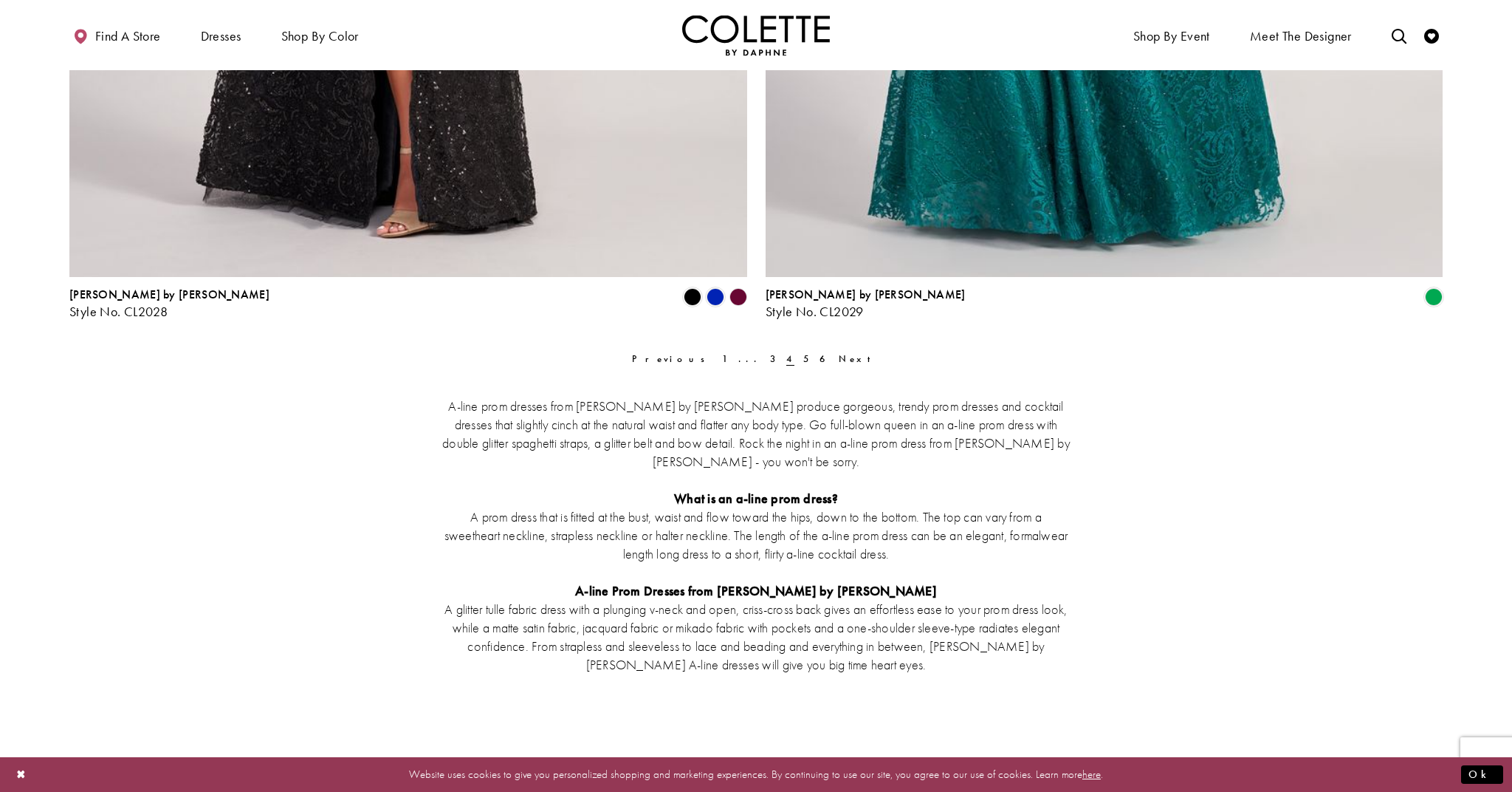
scroll to position [3819, 0]
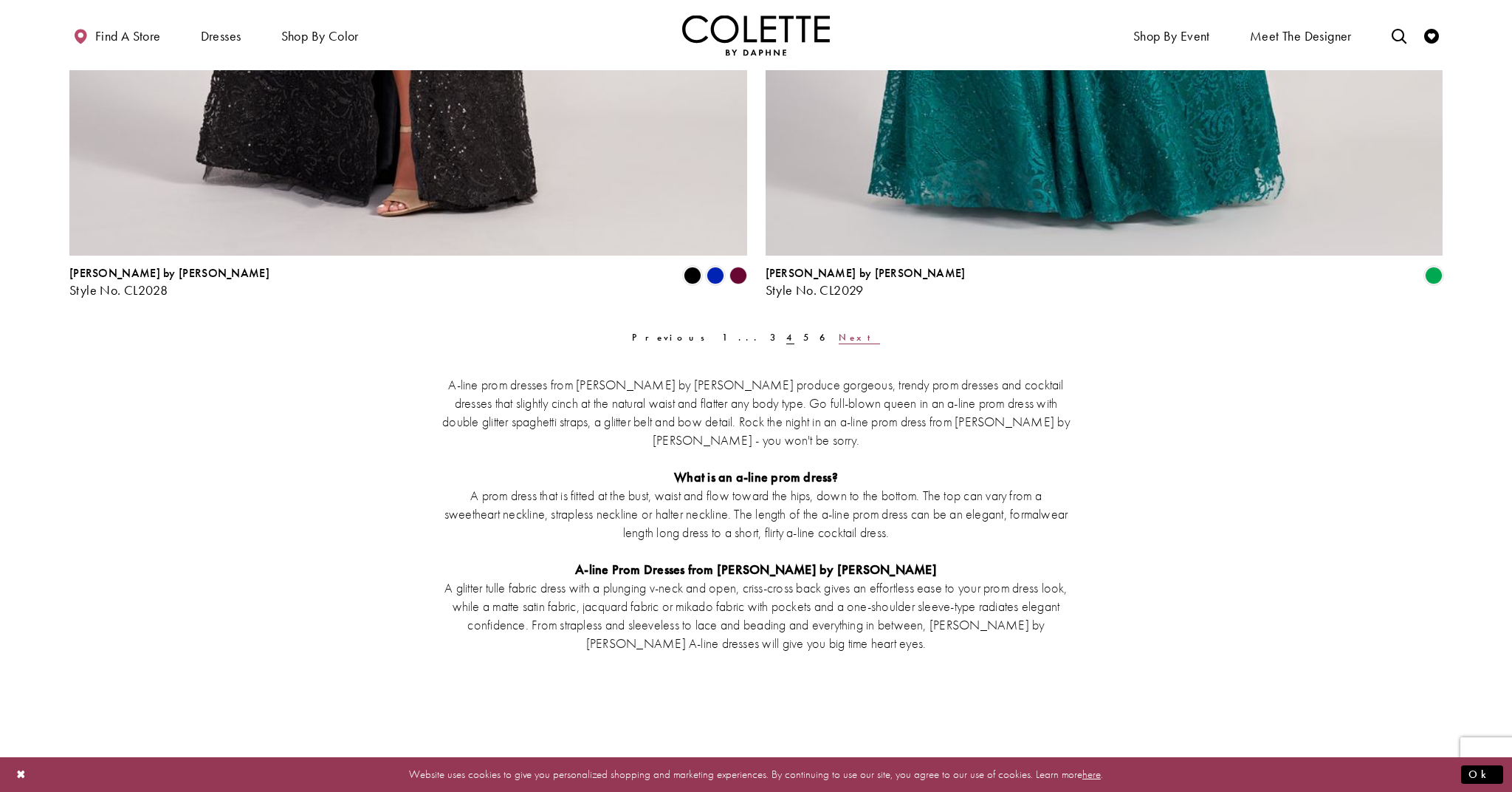
click at [839, 336] on span "Next" at bounding box center [859, 337] width 41 height 13
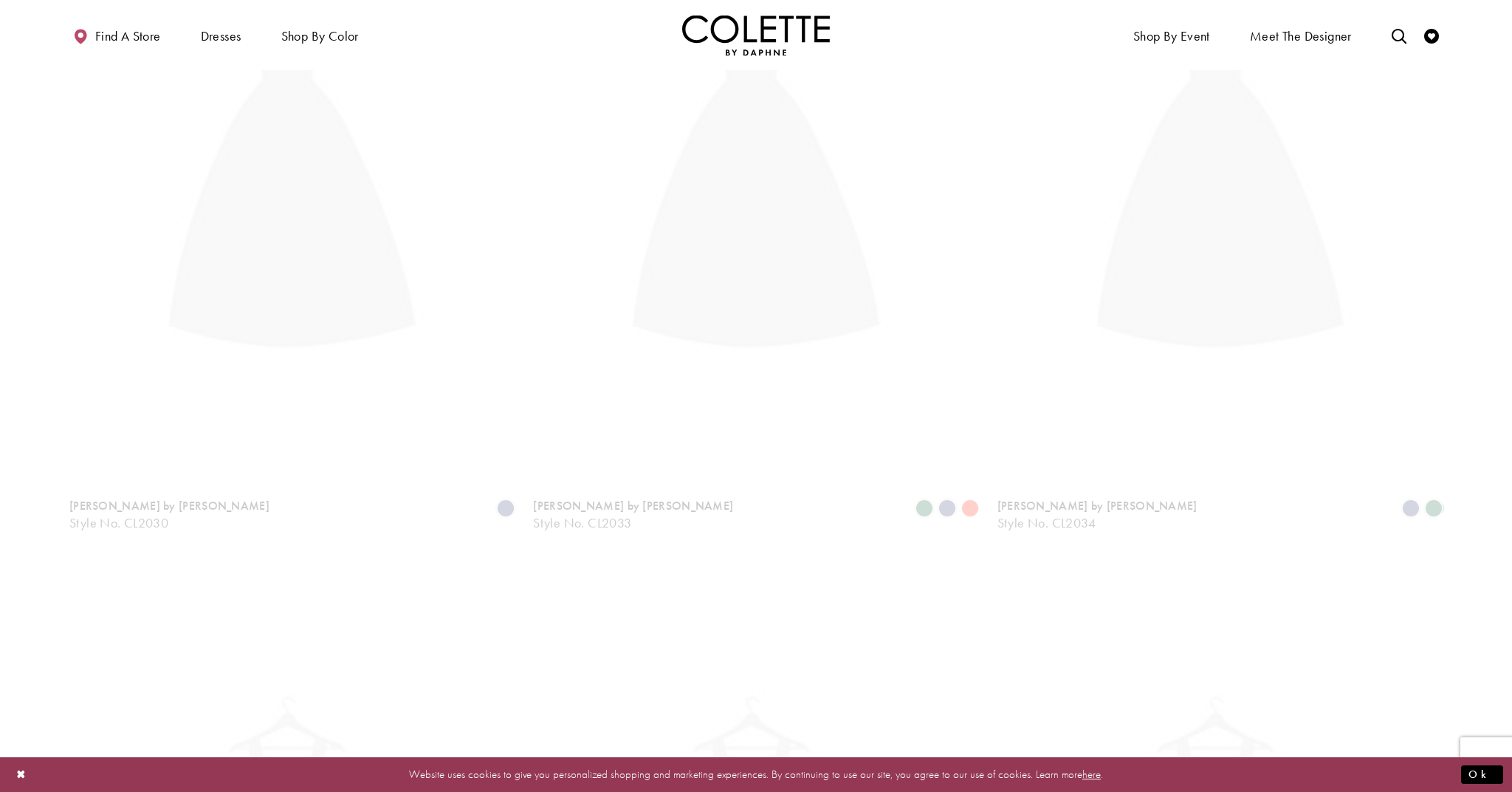
scroll to position [79, 0]
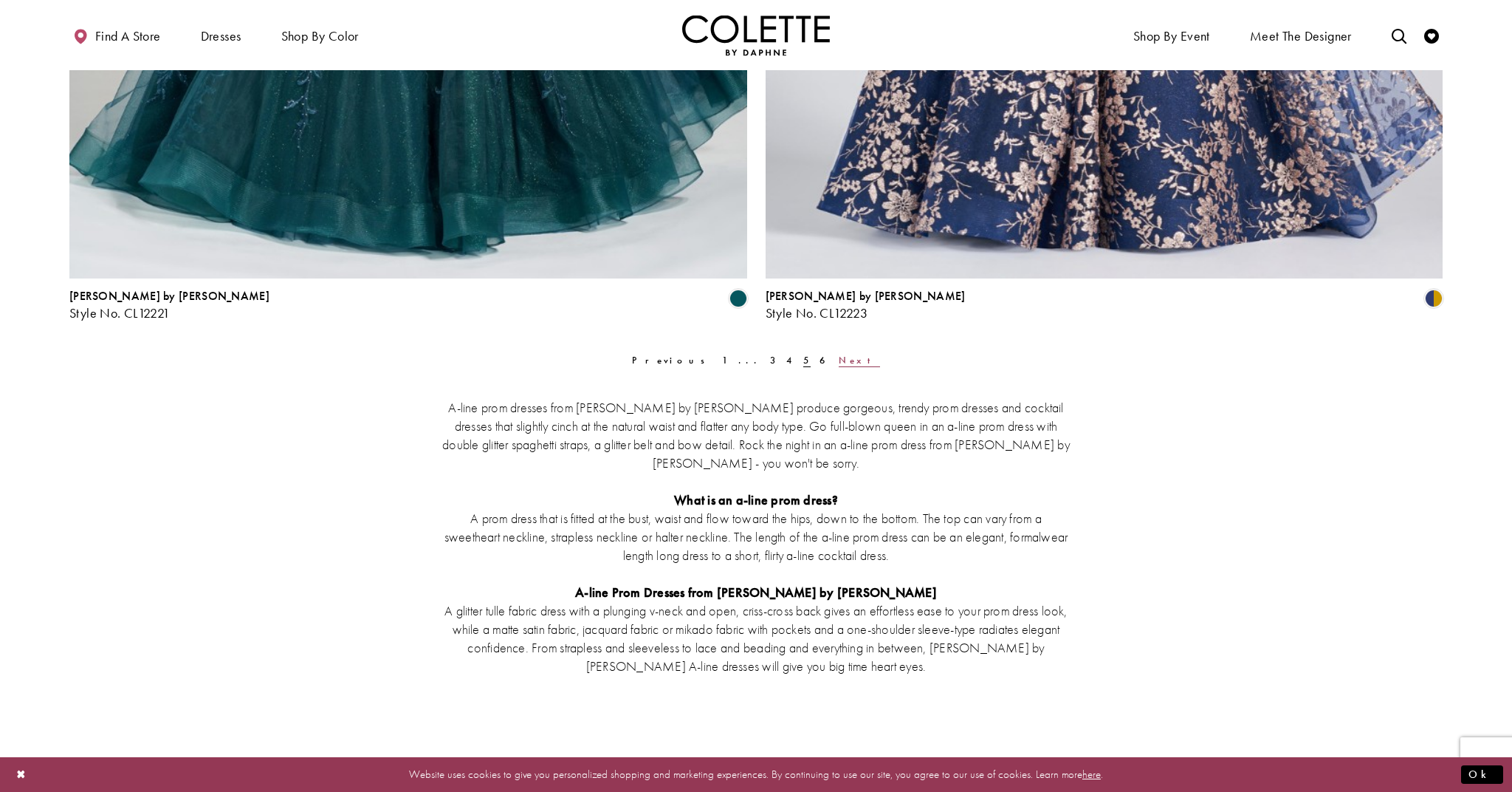
click at [839, 361] on span "Next" at bounding box center [859, 359] width 41 height 13
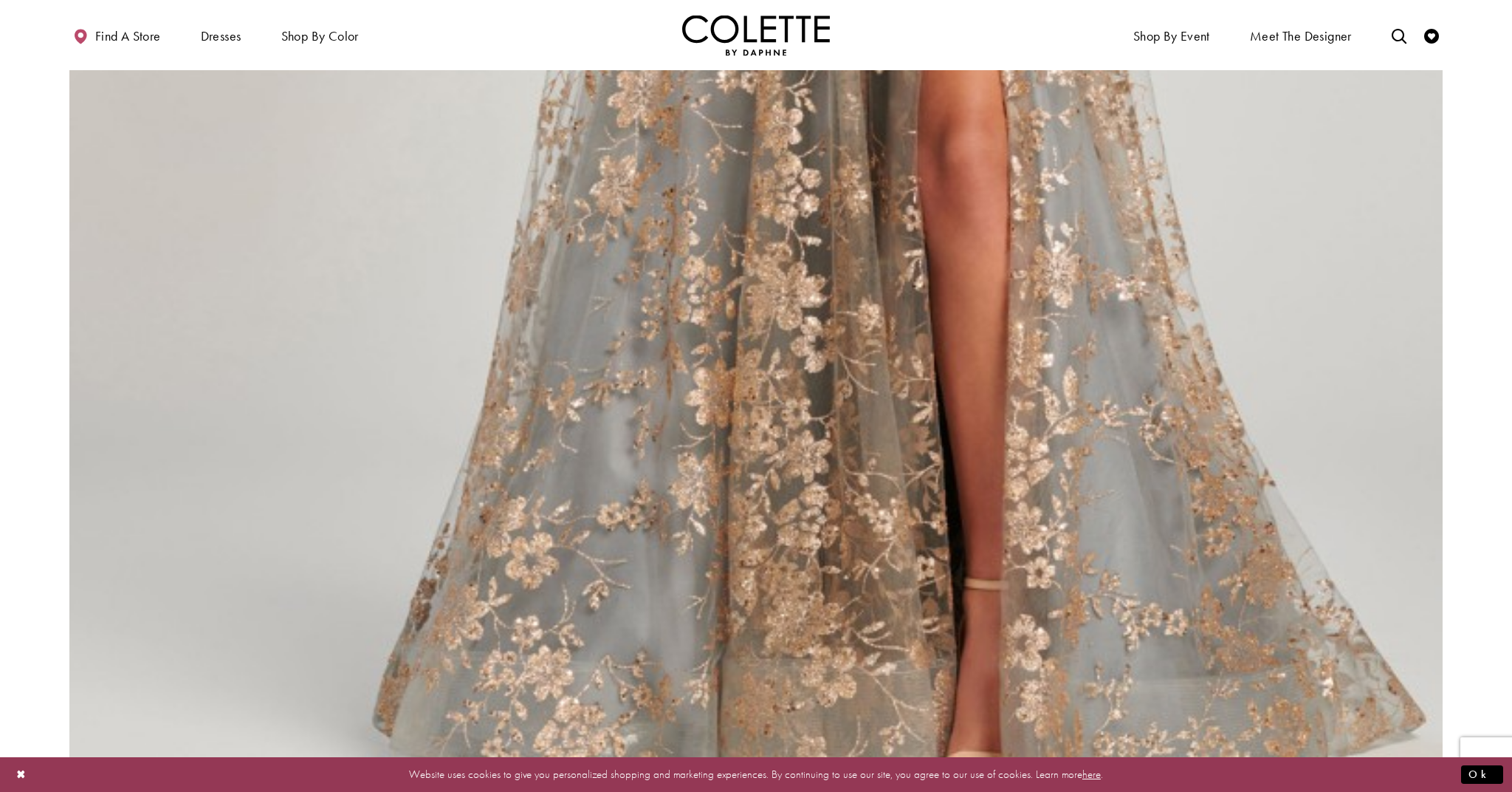
scroll to position [2822, 0]
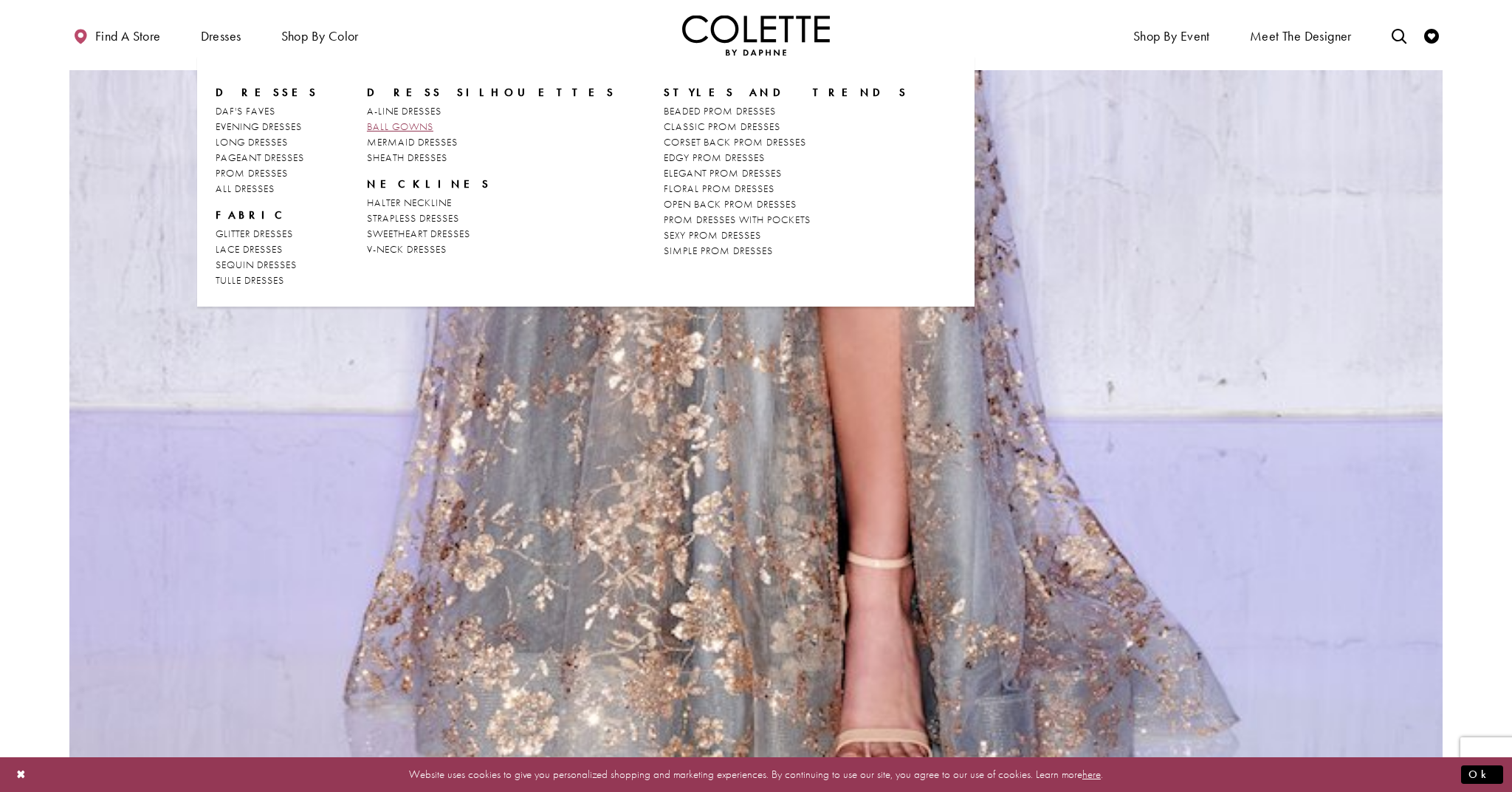
click at [375, 124] on span "BALL GOWNS" at bounding box center [400, 126] width 66 height 13
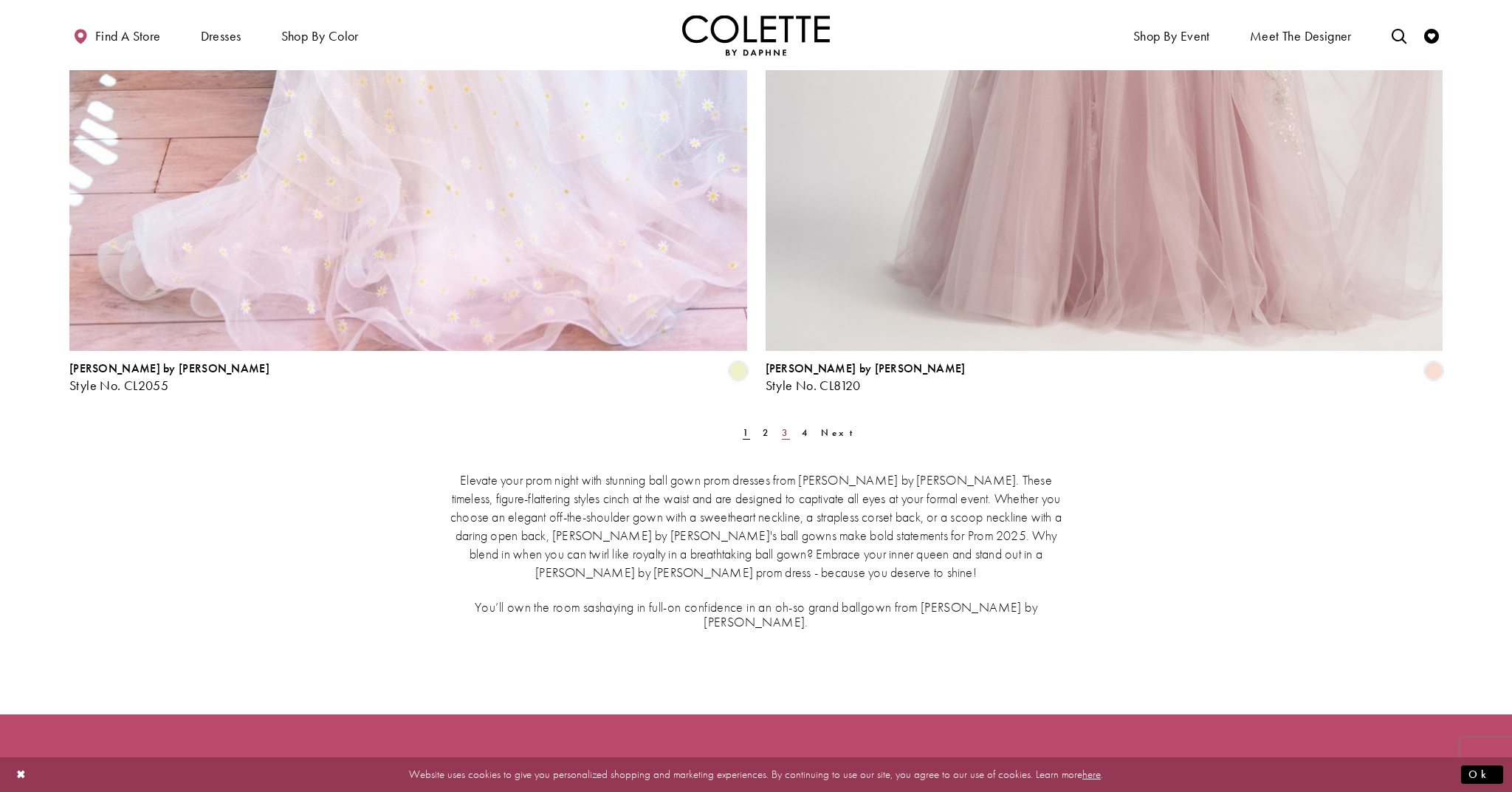
scroll to position [3742, 0]
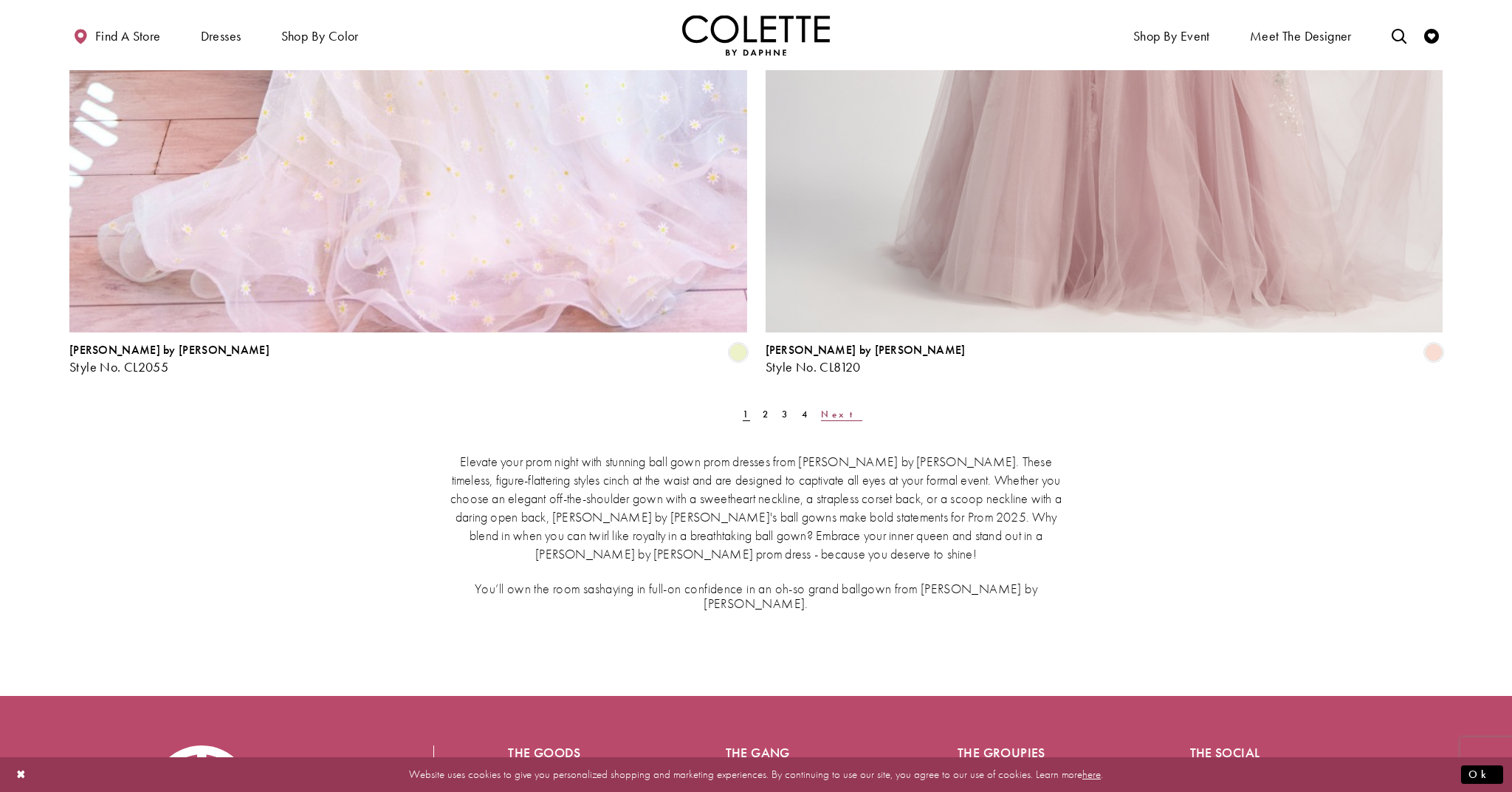
click at [821, 415] on span "Next" at bounding box center [841, 414] width 41 height 13
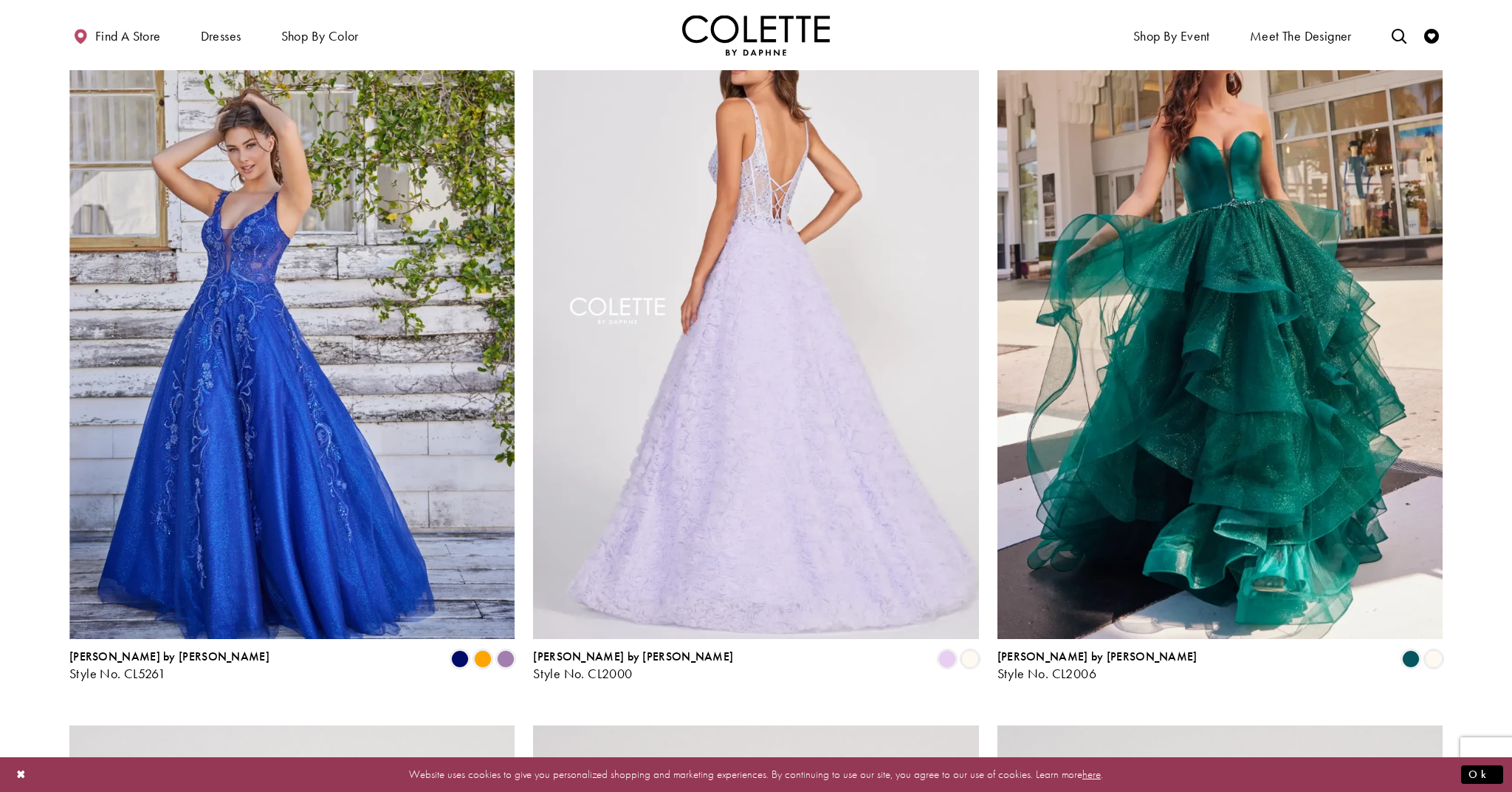
scroll to position [1626, 0]
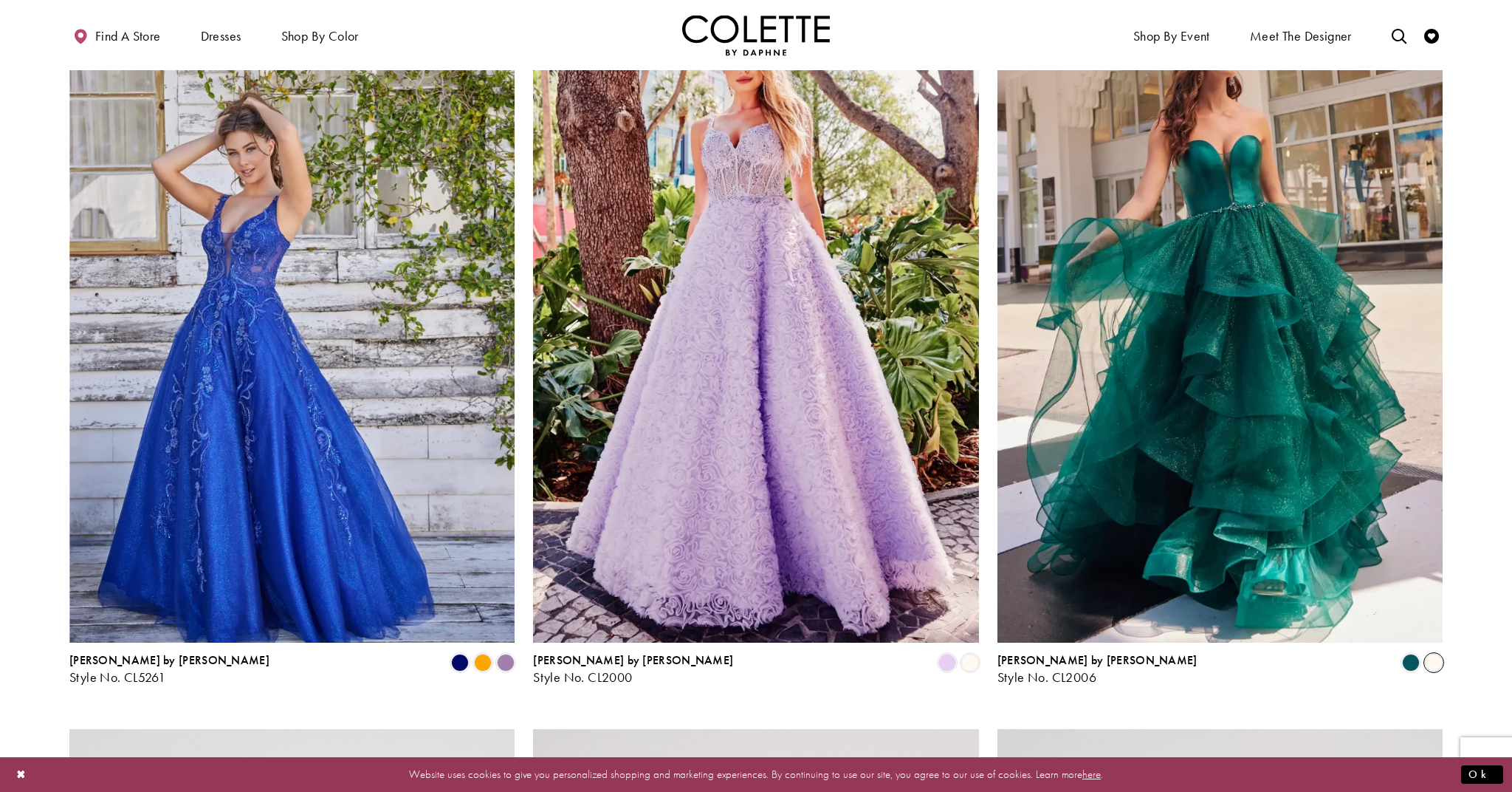
click at [1435, 661] on span "Product List" at bounding box center [1434, 662] width 18 height 18
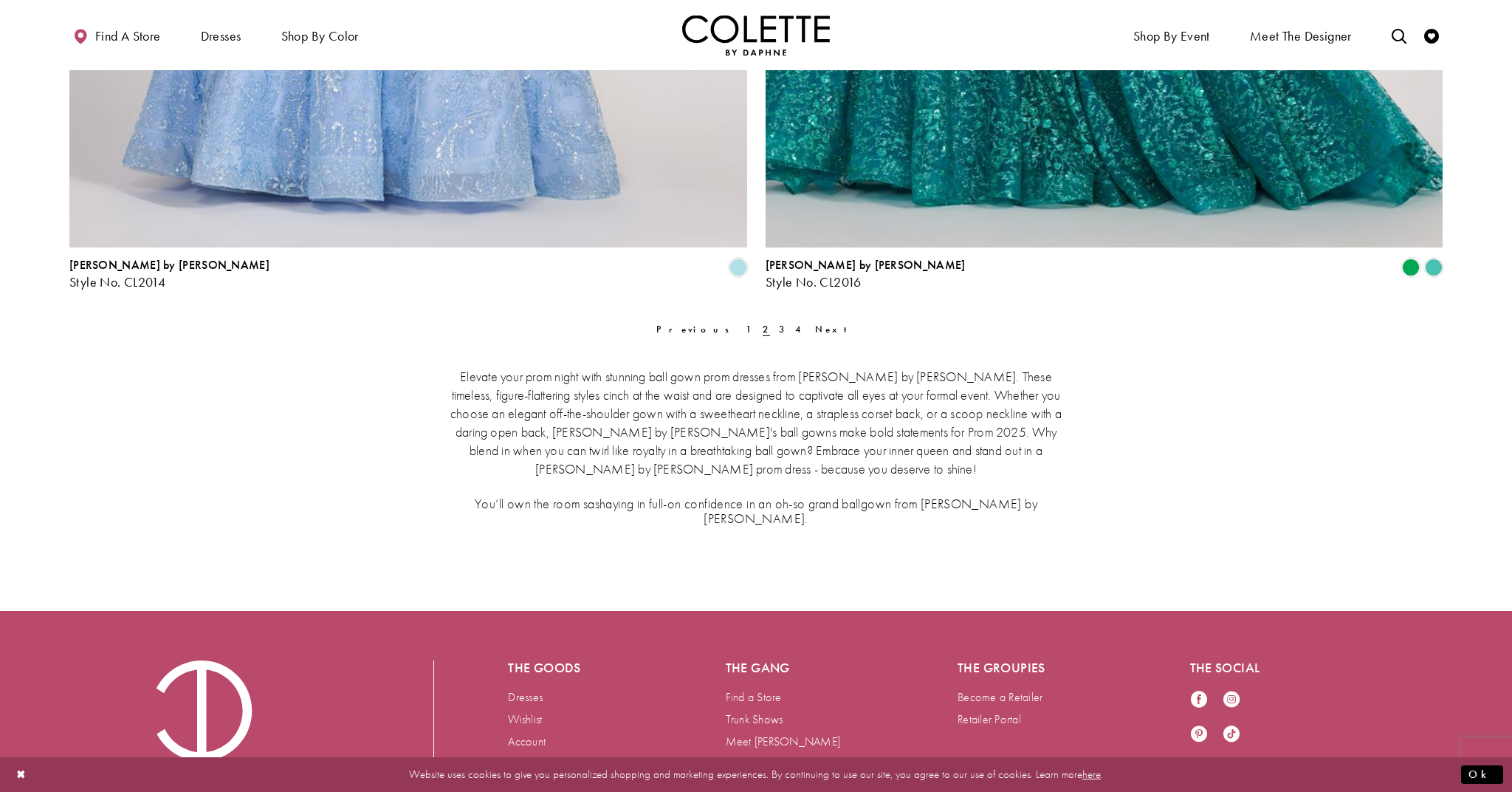
scroll to position [3828, 0]
click at [815, 328] on span "Next" at bounding box center [835, 328] width 41 height 13
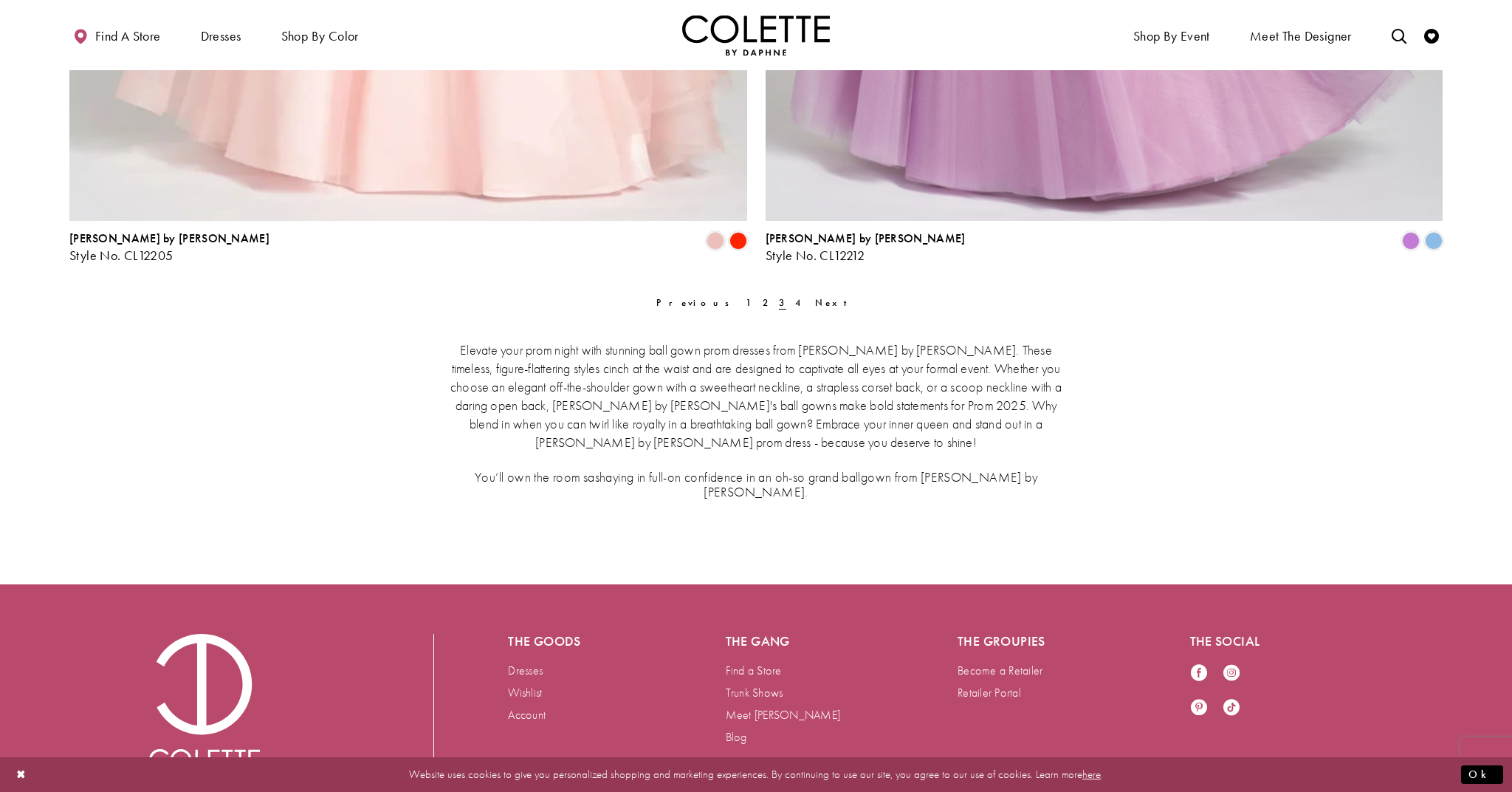
scroll to position [3833, 0]
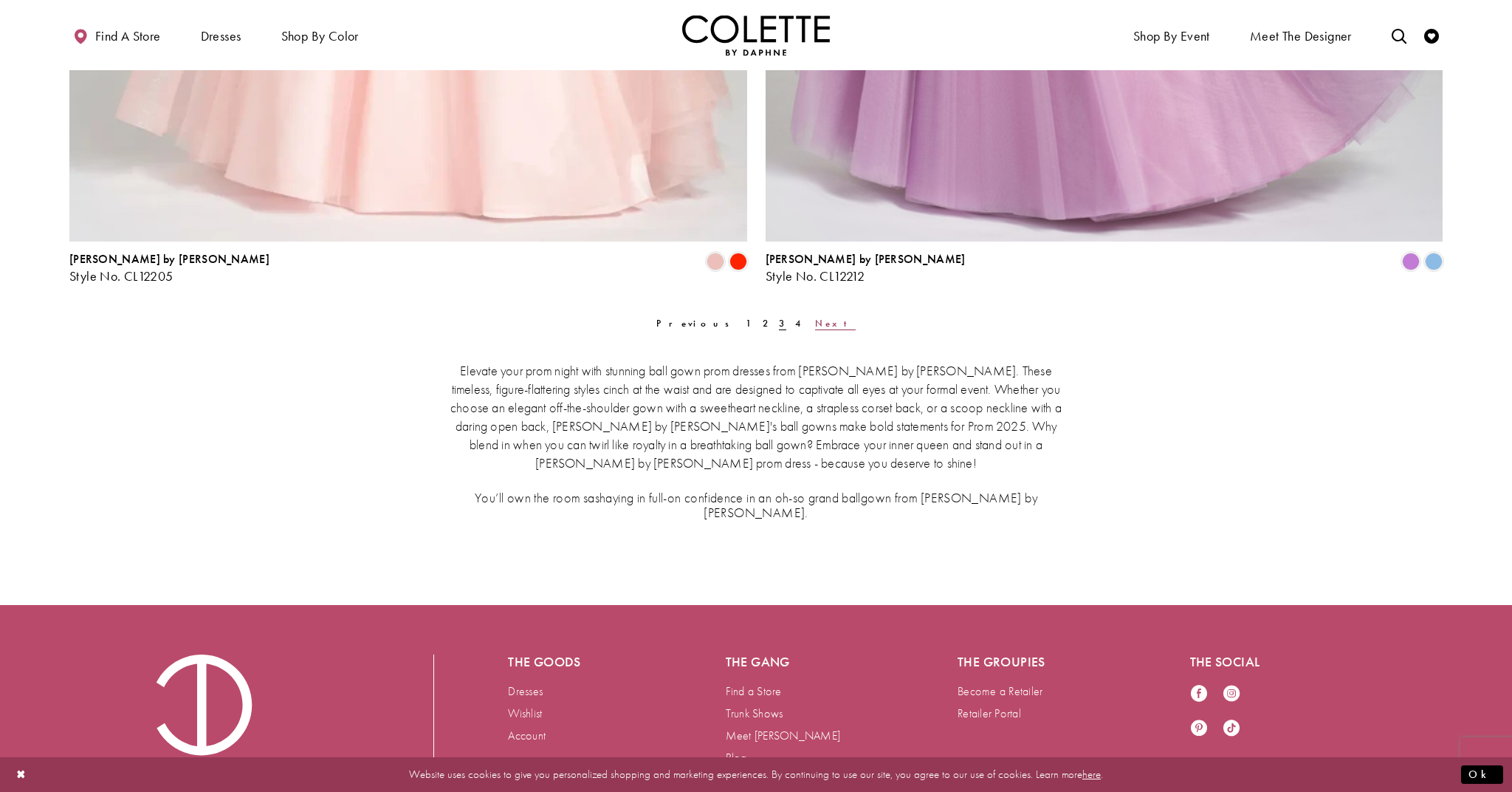
click at [815, 322] on span "Next" at bounding box center [835, 323] width 41 height 13
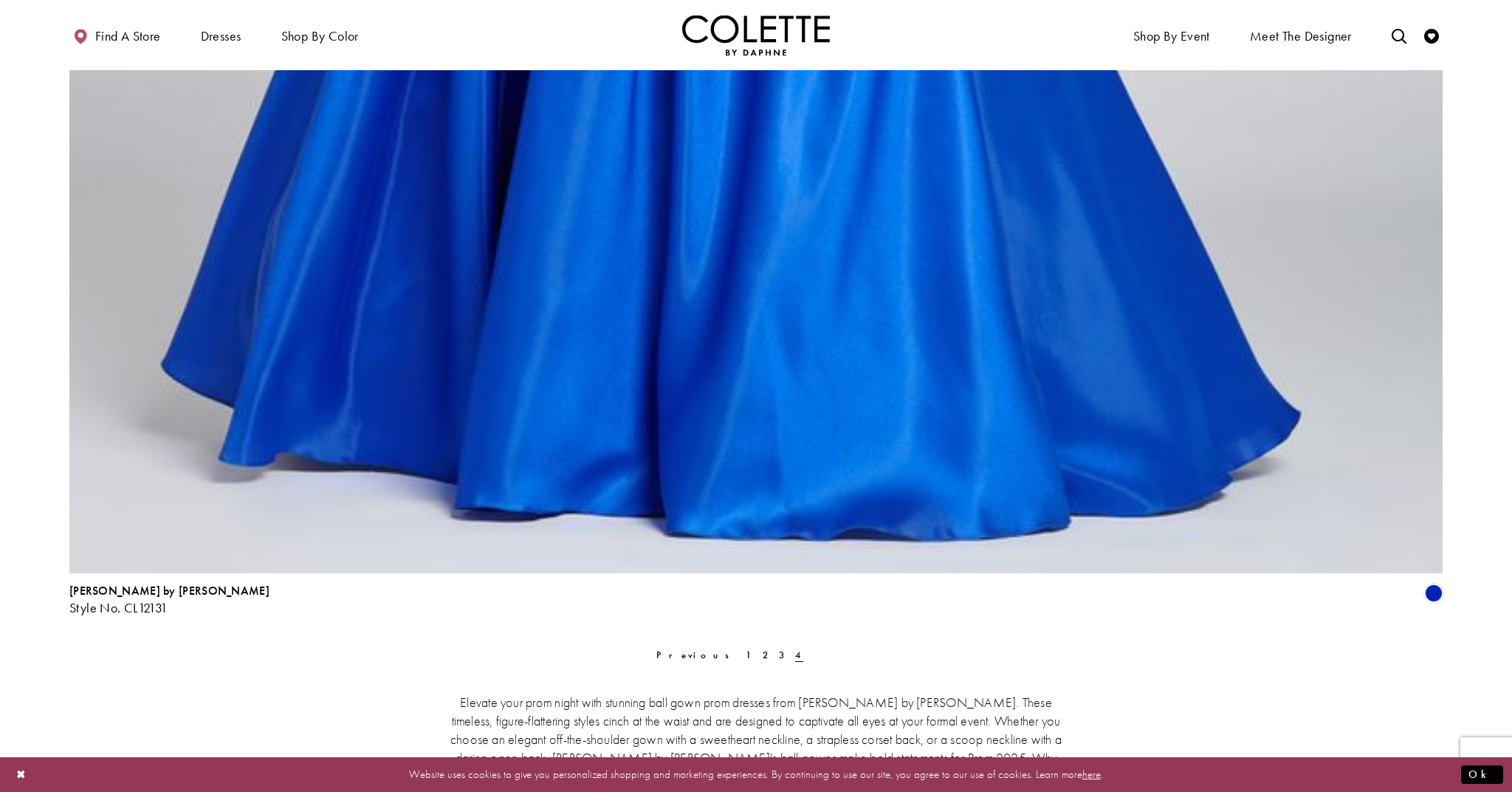
scroll to position [3044, 0]
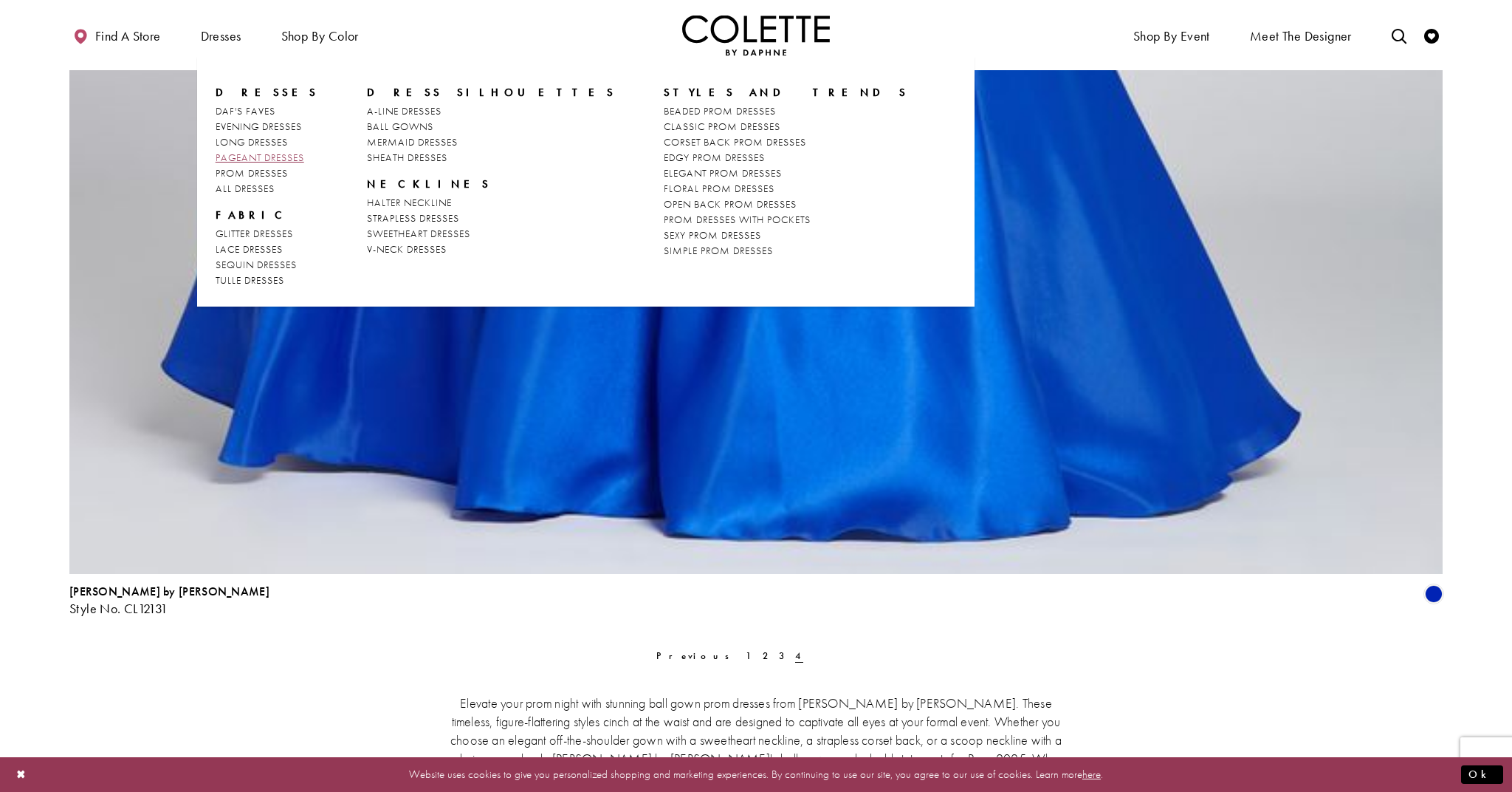
click at [257, 153] on span "PAGEANT DRESSES" at bounding box center [260, 156] width 89 height 13
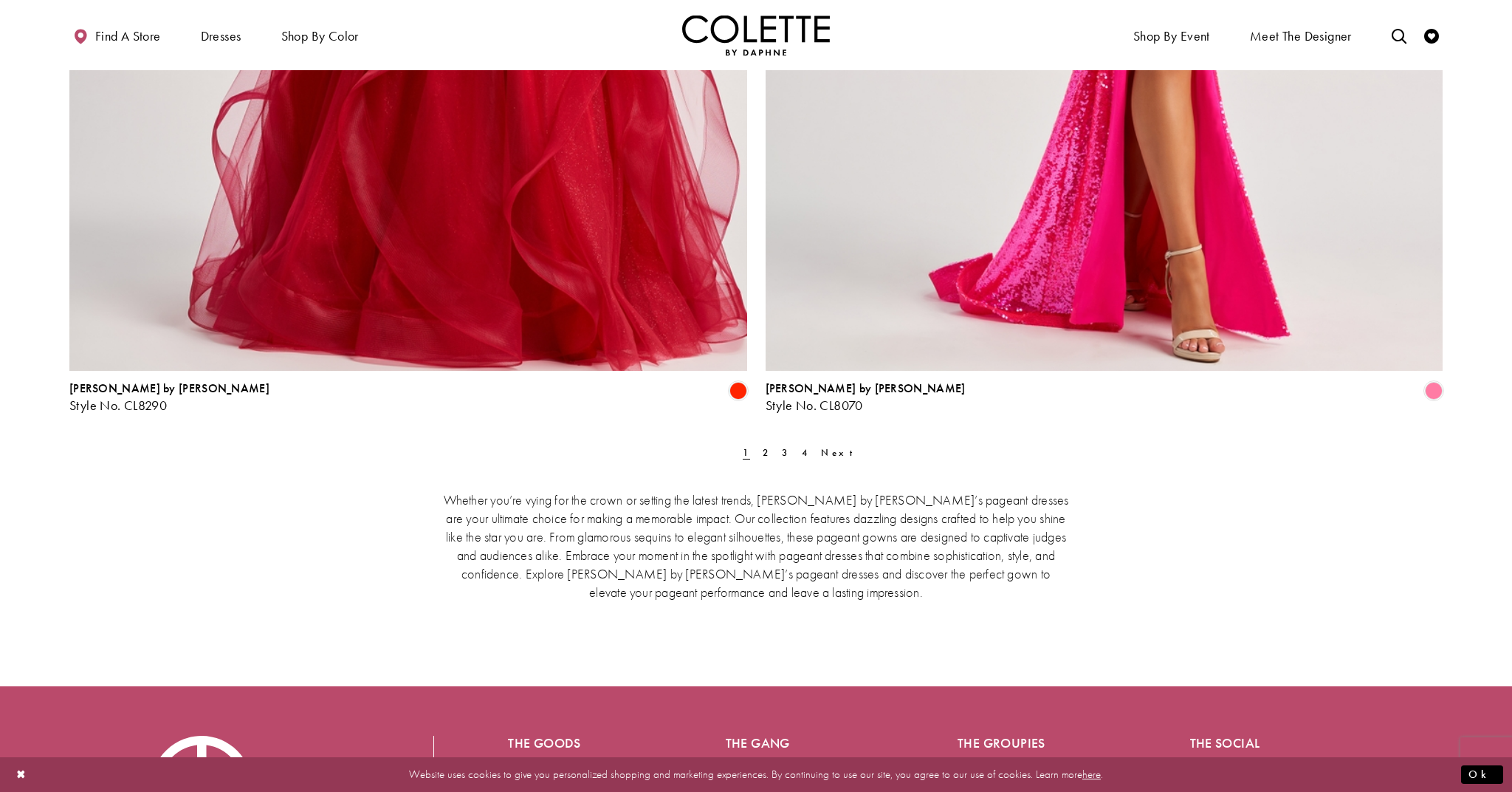
scroll to position [3706, 0]
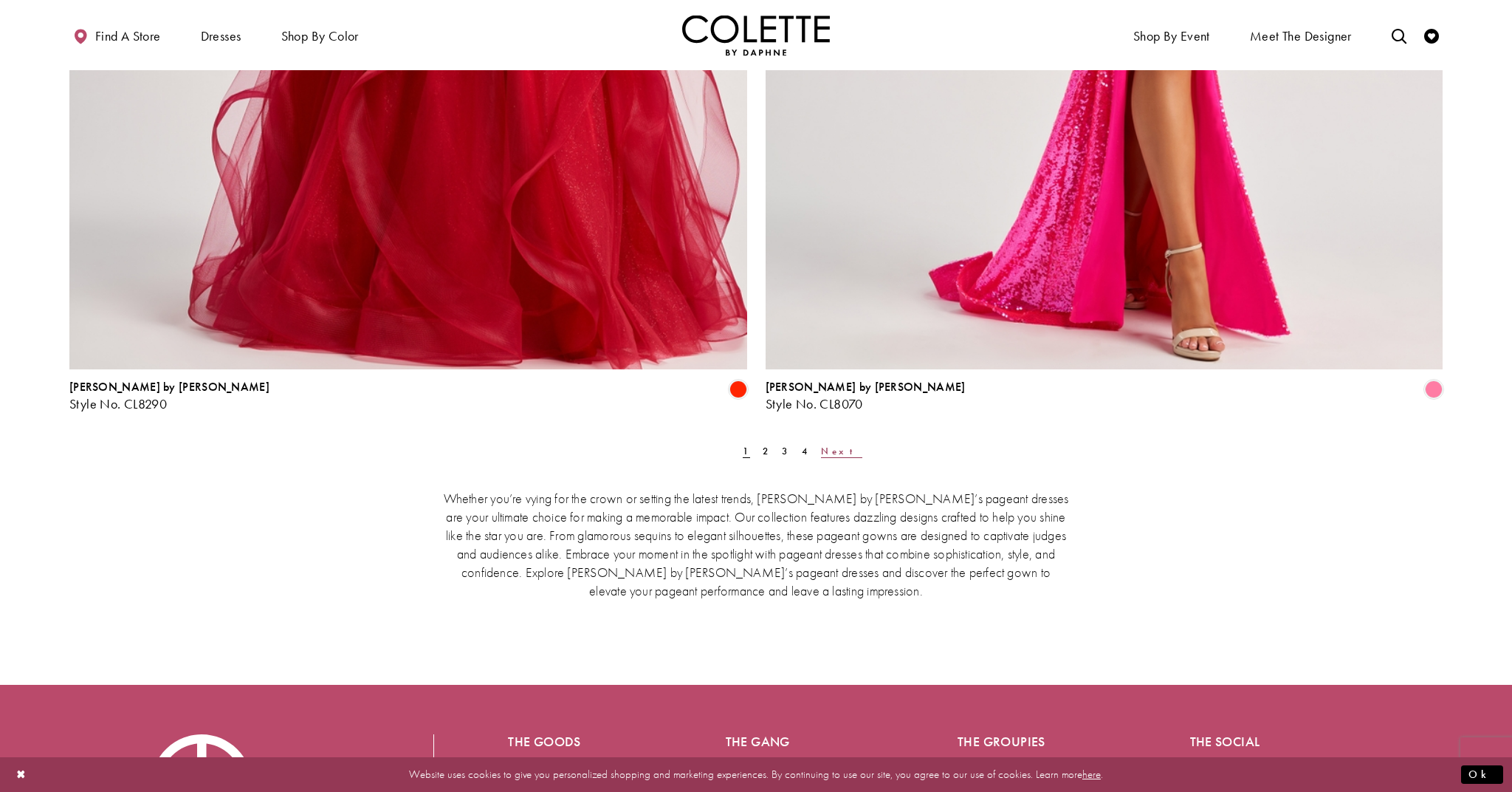
click at [821, 448] on span "Next" at bounding box center [841, 450] width 41 height 13
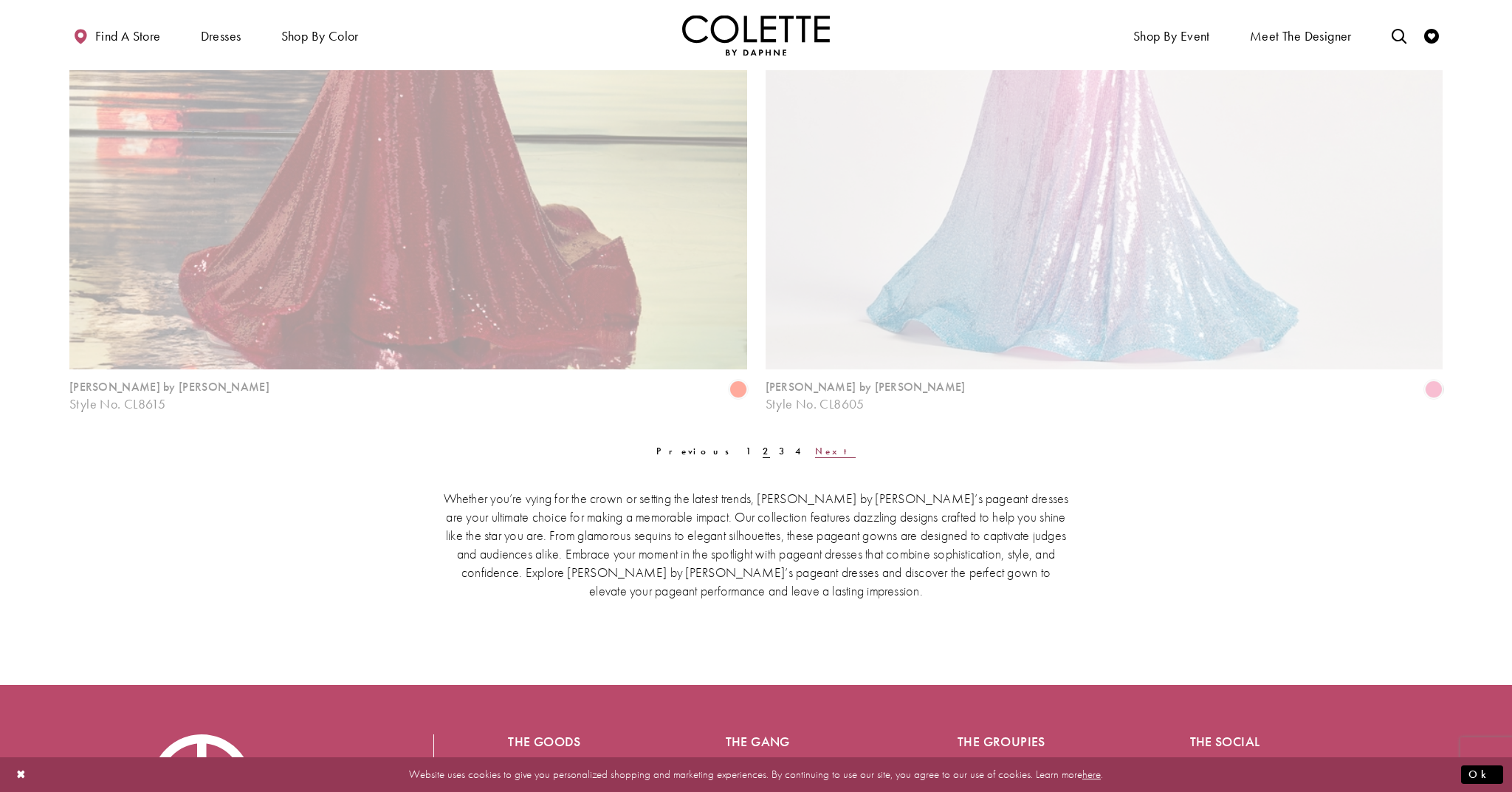
scroll to position [79, 0]
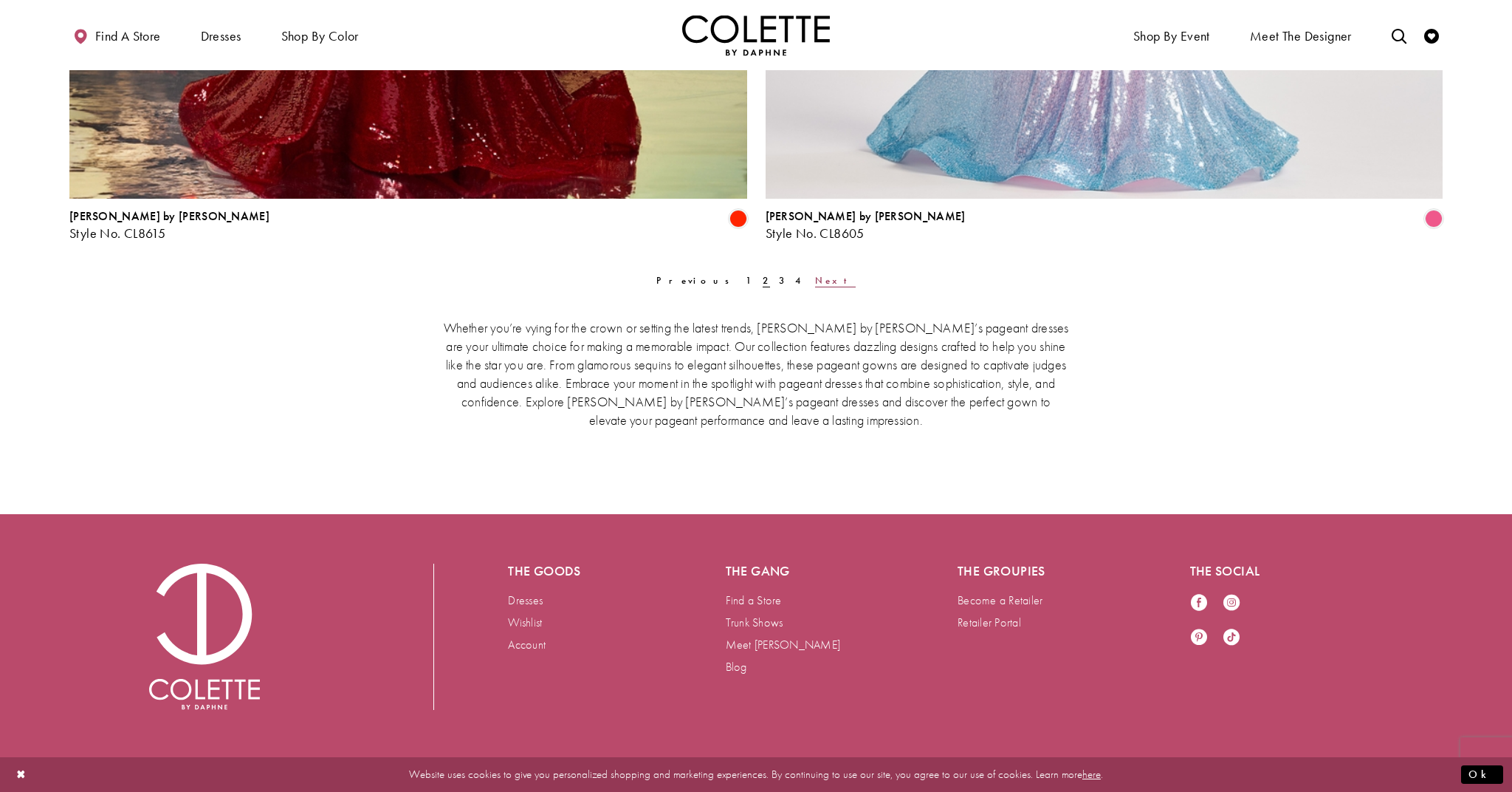
click at [815, 281] on span "Next" at bounding box center [835, 280] width 41 height 13
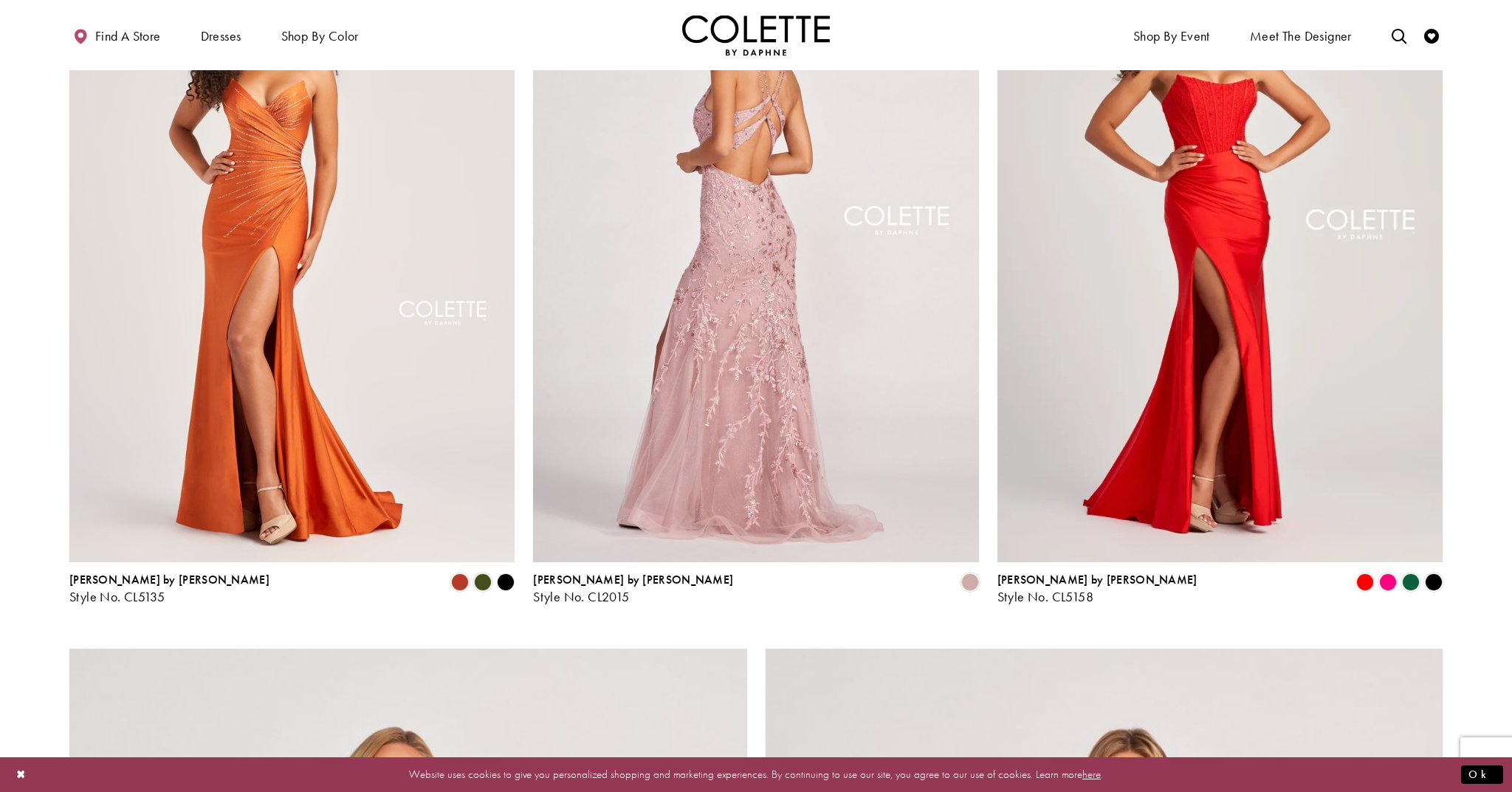
scroll to position [2601, 1]
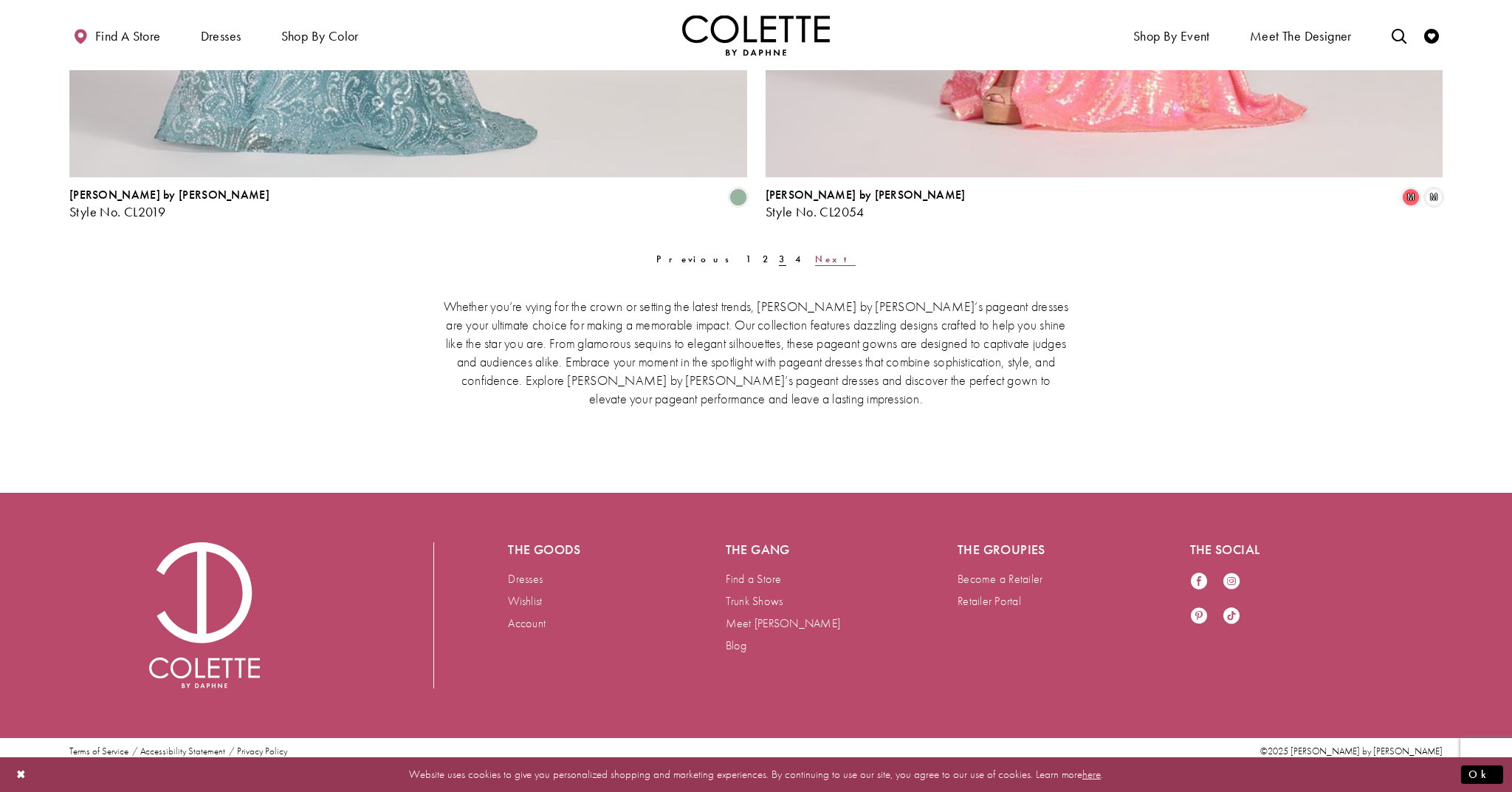
click at [815, 257] on span "Next" at bounding box center [835, 258] width 41 height 13
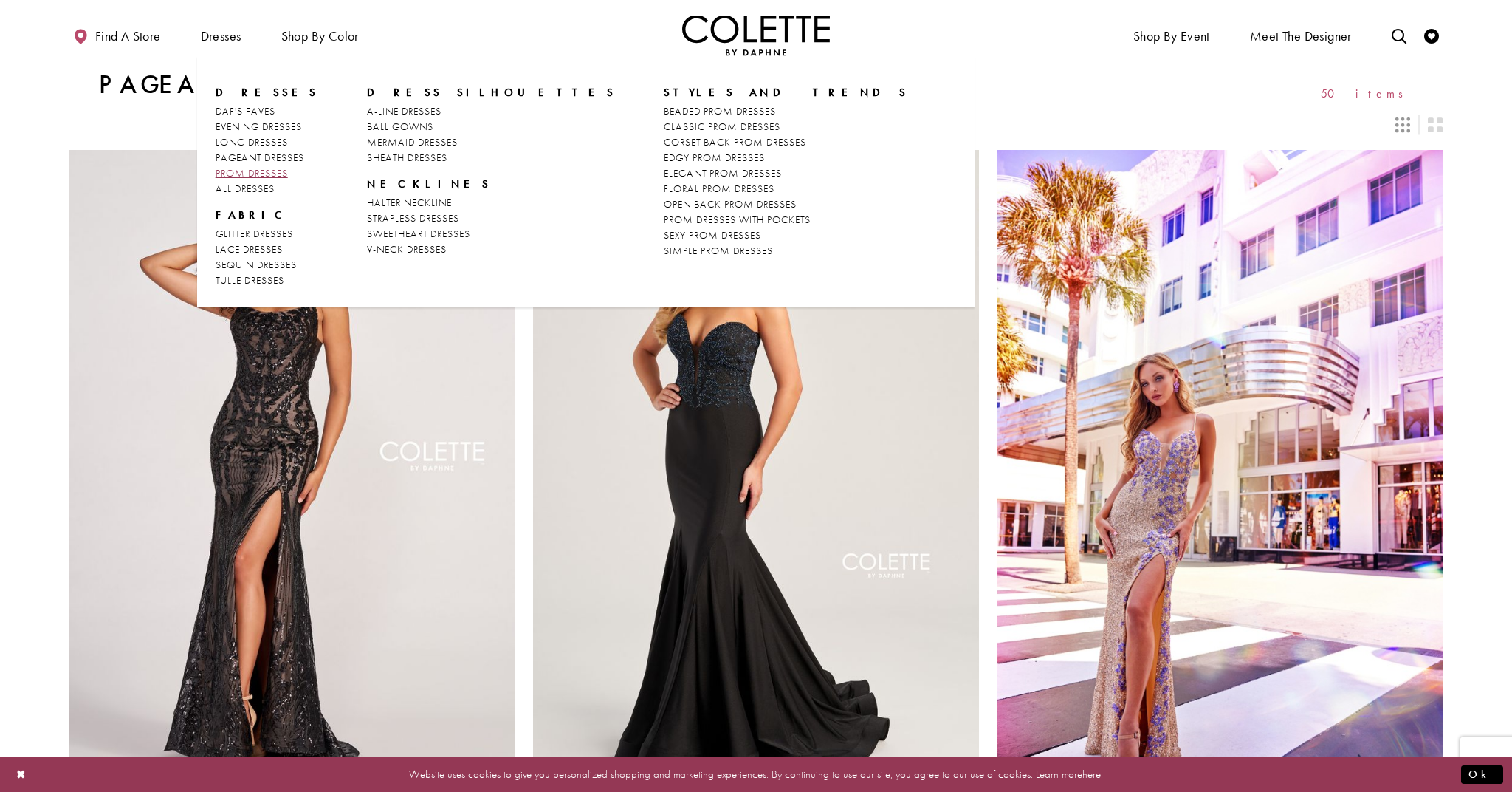
click at [261, 170] on span "PROM DRESSES" at bounding box center [251, 172] width 72 height 13
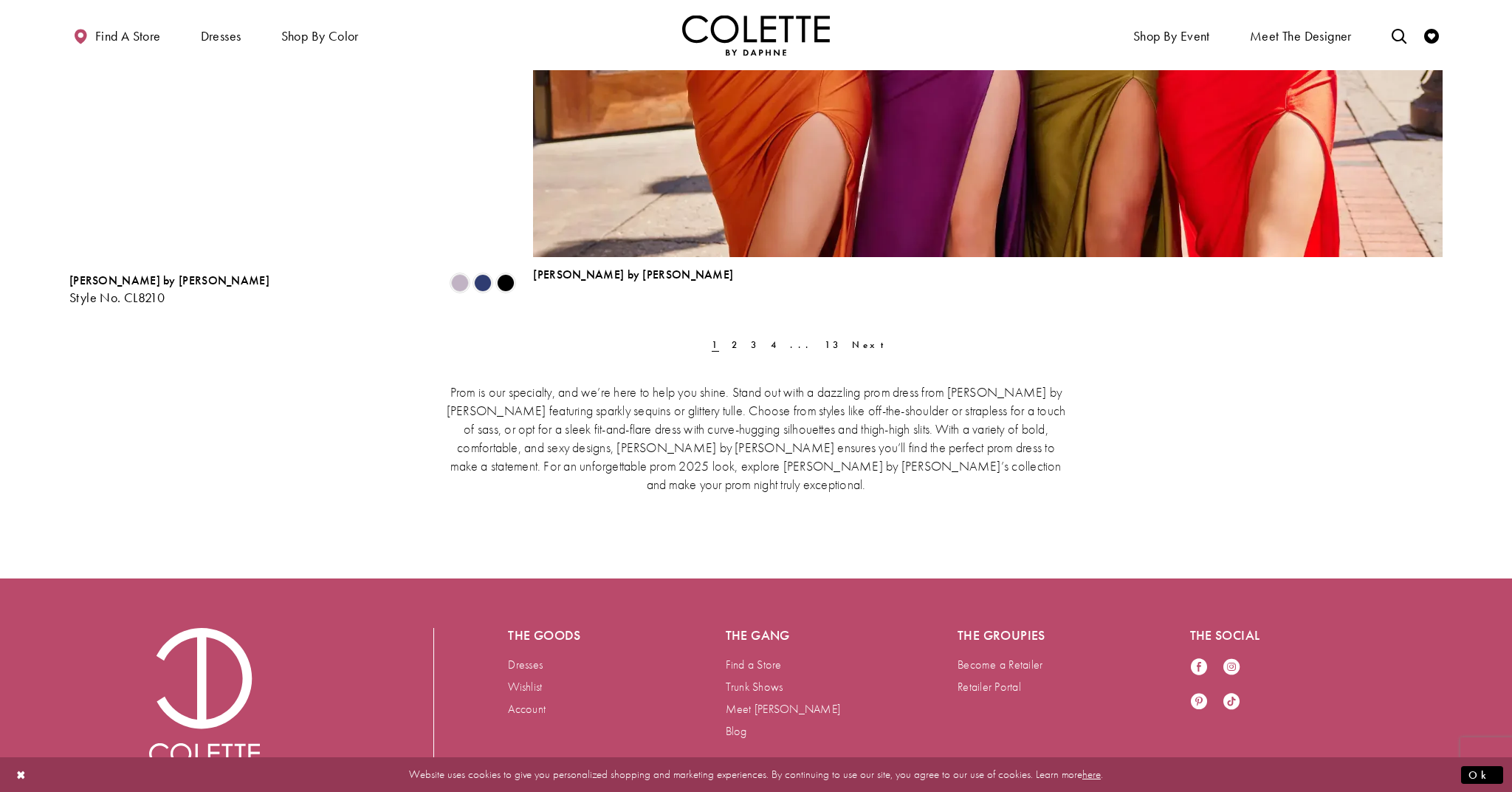
scroll to position [4631, 0]
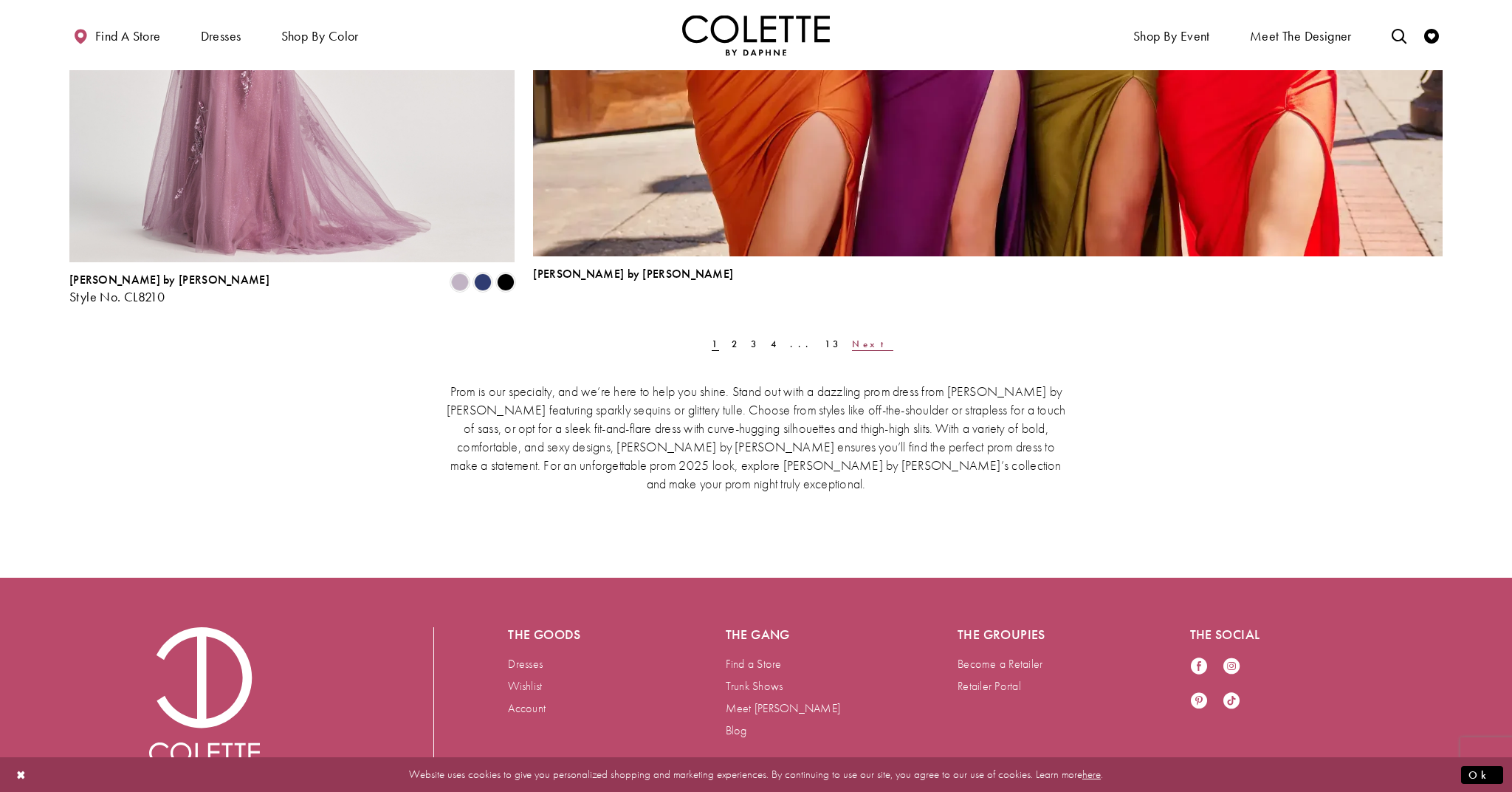
click at [852, 341] on span "Next" at bounding box center [872, 344] width 41 height 13
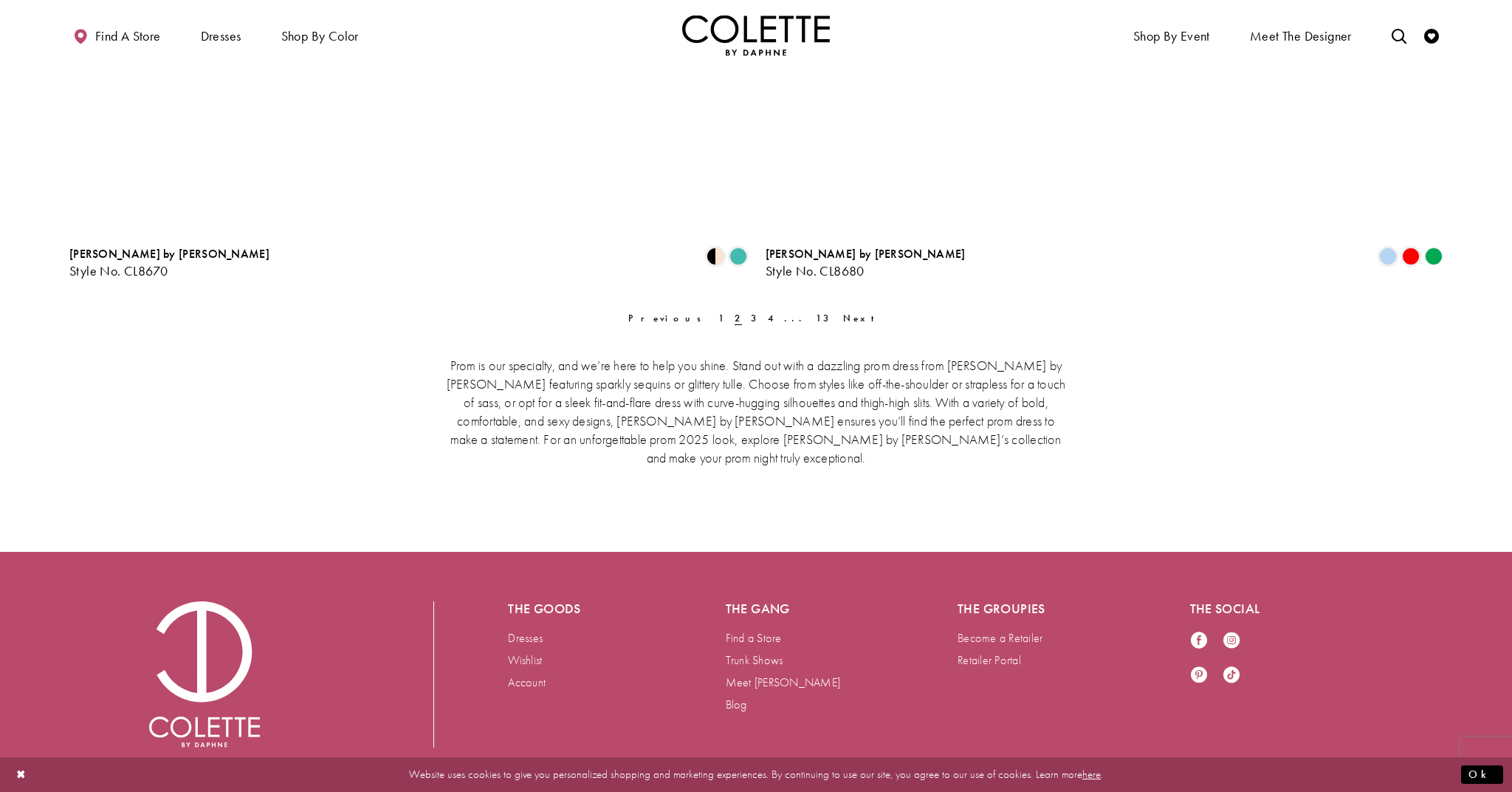
scroll to position [4271, 0]
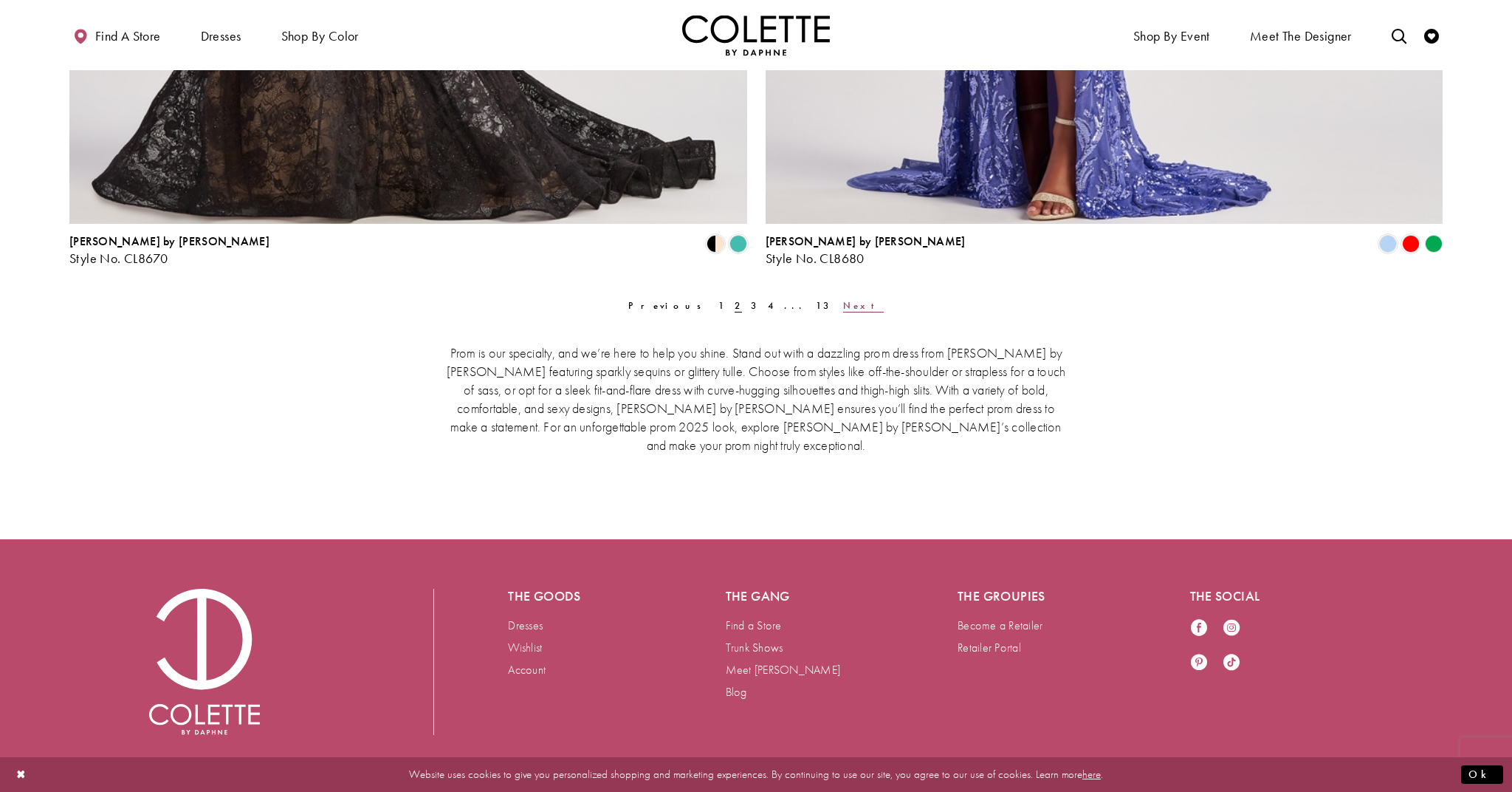
click at [843, 306] on span "Next" at bounding box center [863, 305] width 41 height 13
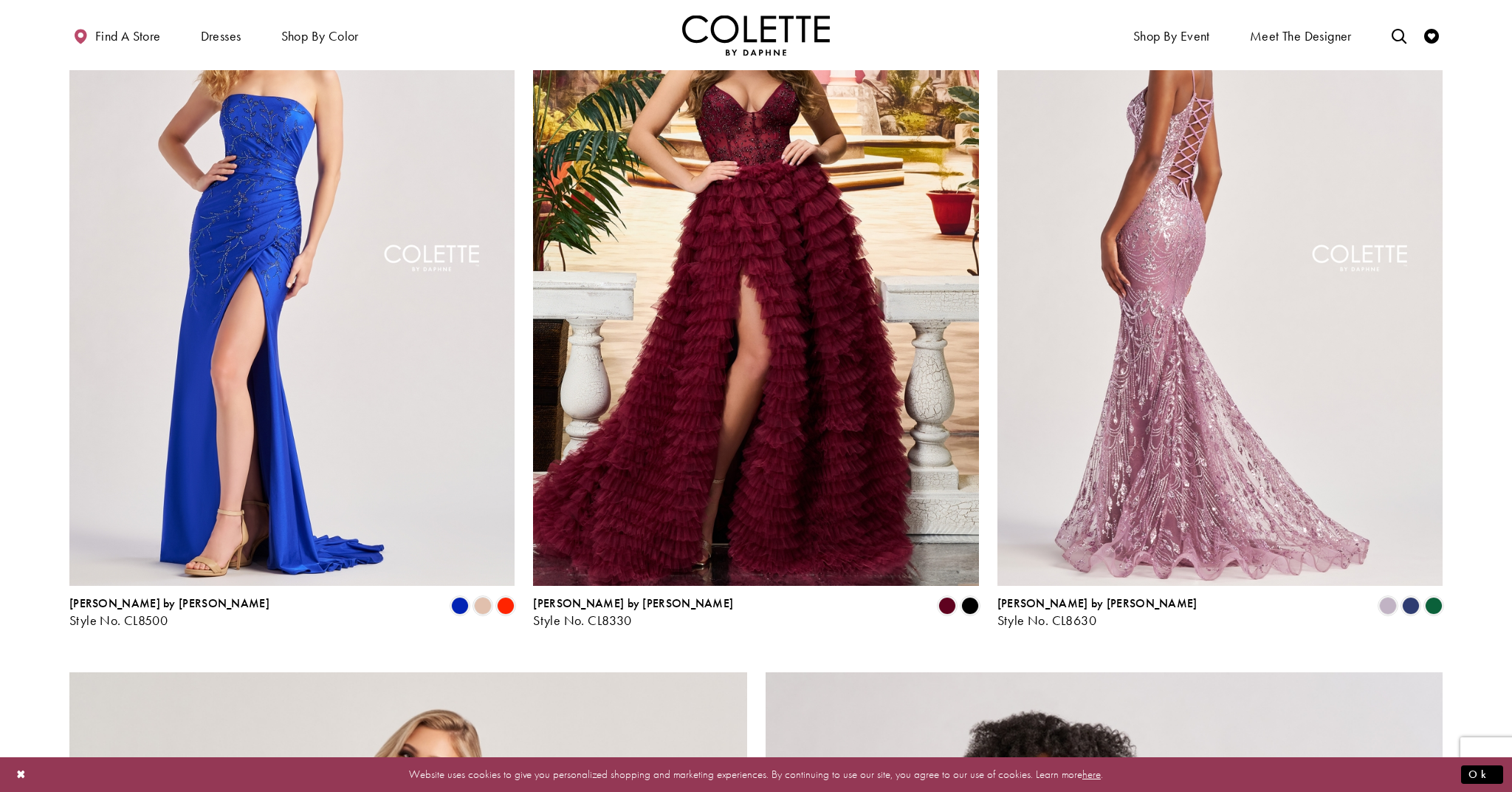
scroll to position [2839, 0]
